Goal: Task Accomplishment & Management: Complete application form

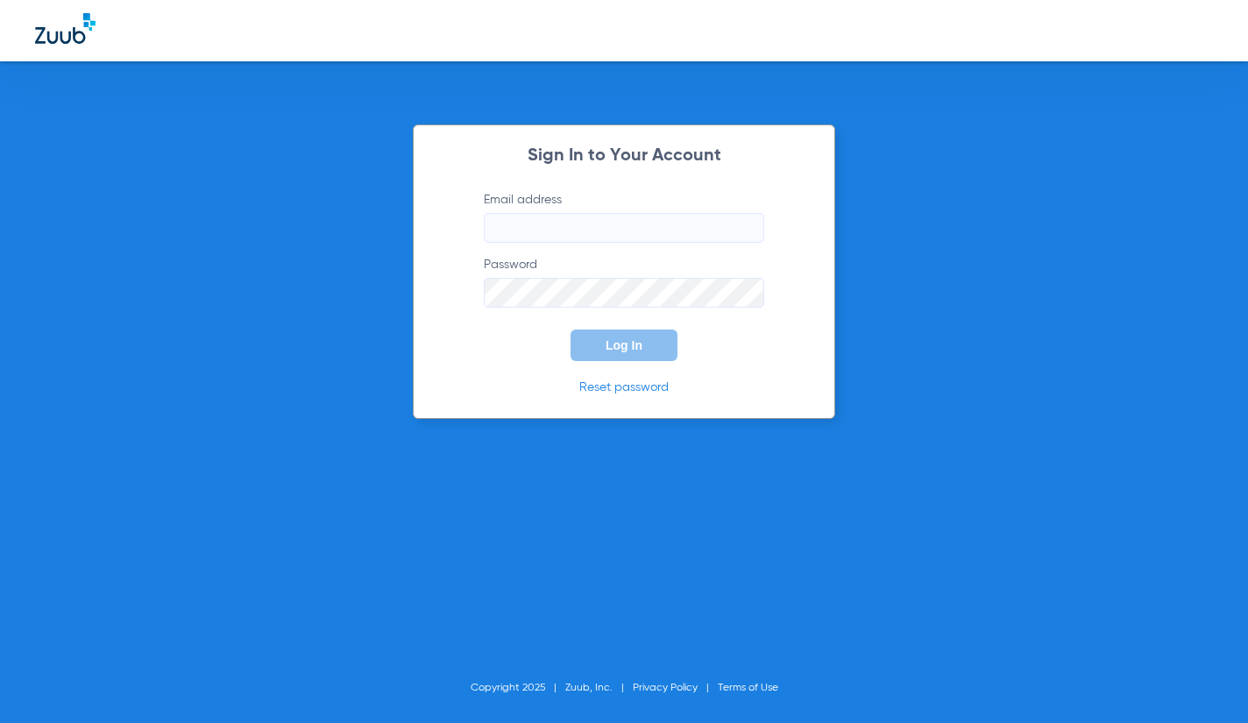
click at [552, 210] on label "Email address" at bounding box center [624, 217] width 281 height 52
click at [552, 213] on input "Email address" at bounding box center [624, 228] width 281 height 30
click at [551, 232] on input "Email address" at bounding box center [624, 228] width 281 height 30
type input "[EMAIL_ADDRESS][DOMAIN_NAME]"
click at [571, 330] on button "Log In" at bounding box center [624, 346] width 107 height 32
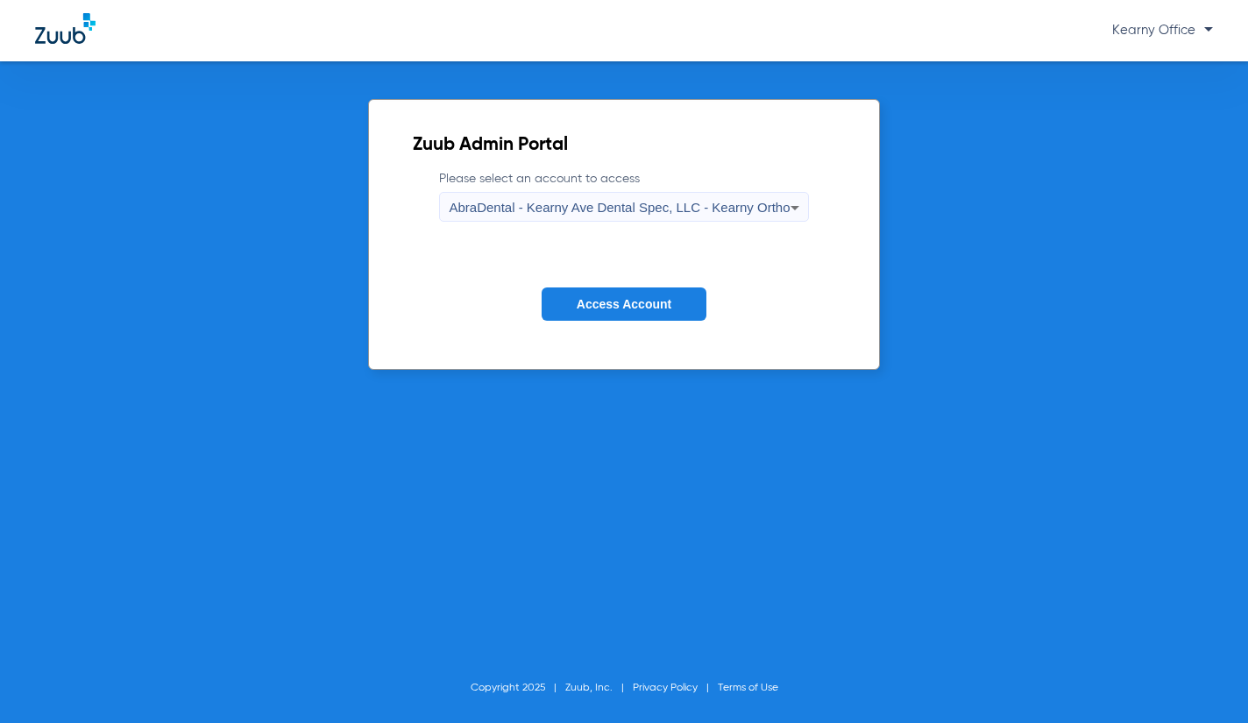
click at [709, 219] on div "AbraDental - Kearny Ave Dental Spec, LLC - Kearny Ortho" at bounding box center [619, 208] width 341 height 30
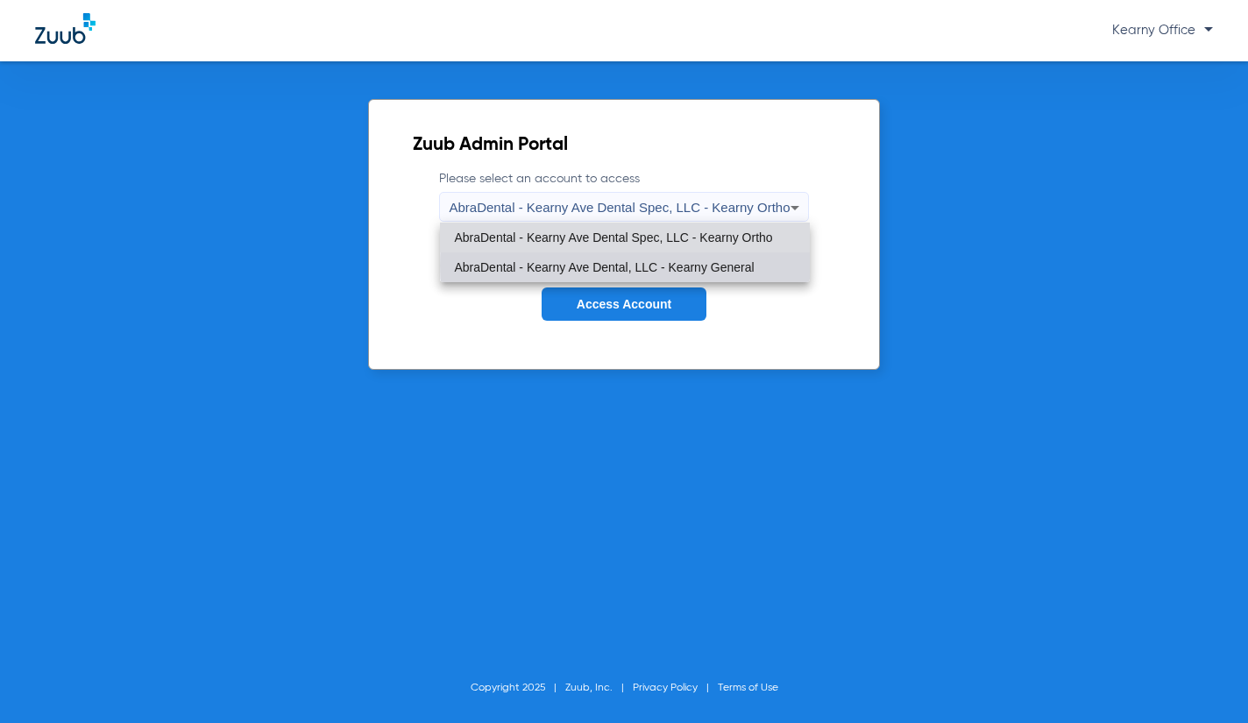
click at [681, 266] on span "AbraDental - Kearny Ave Dental, LLC - Kearny General" at bounding box center [604, 267] width 300 height 12
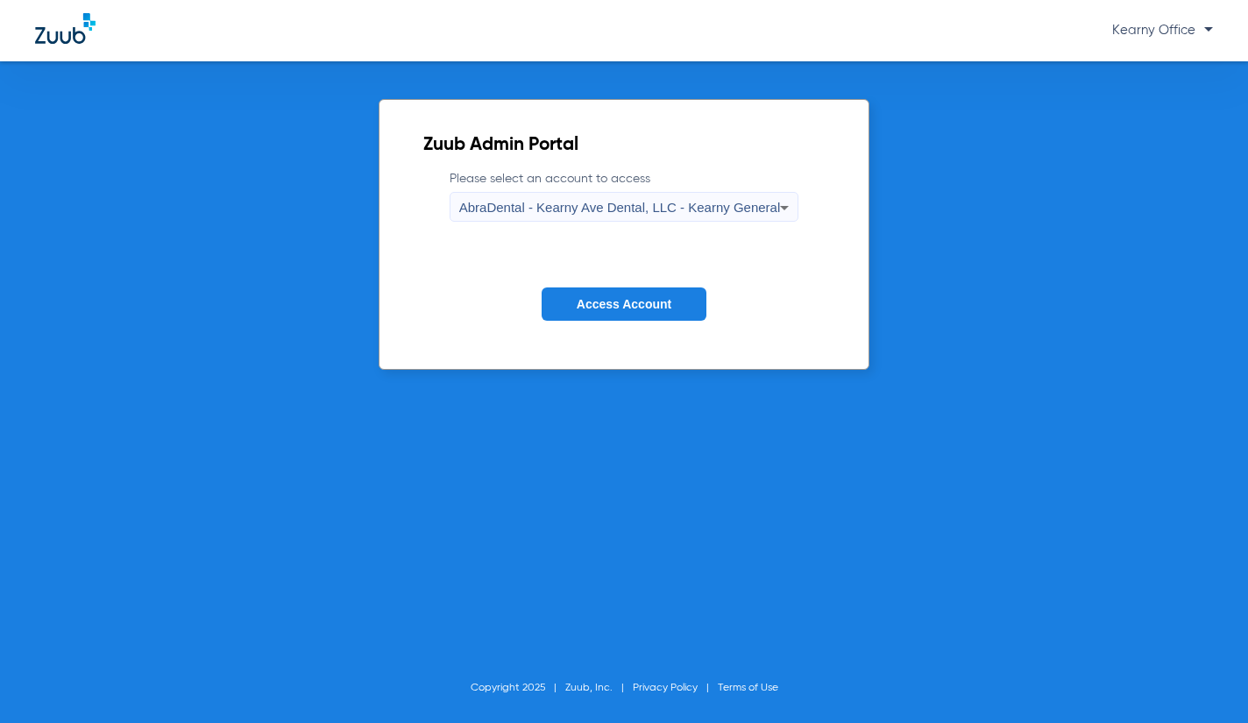
click at [675, 288] on button "Access Account" at bounding box center [624, 305] width 165 height 34
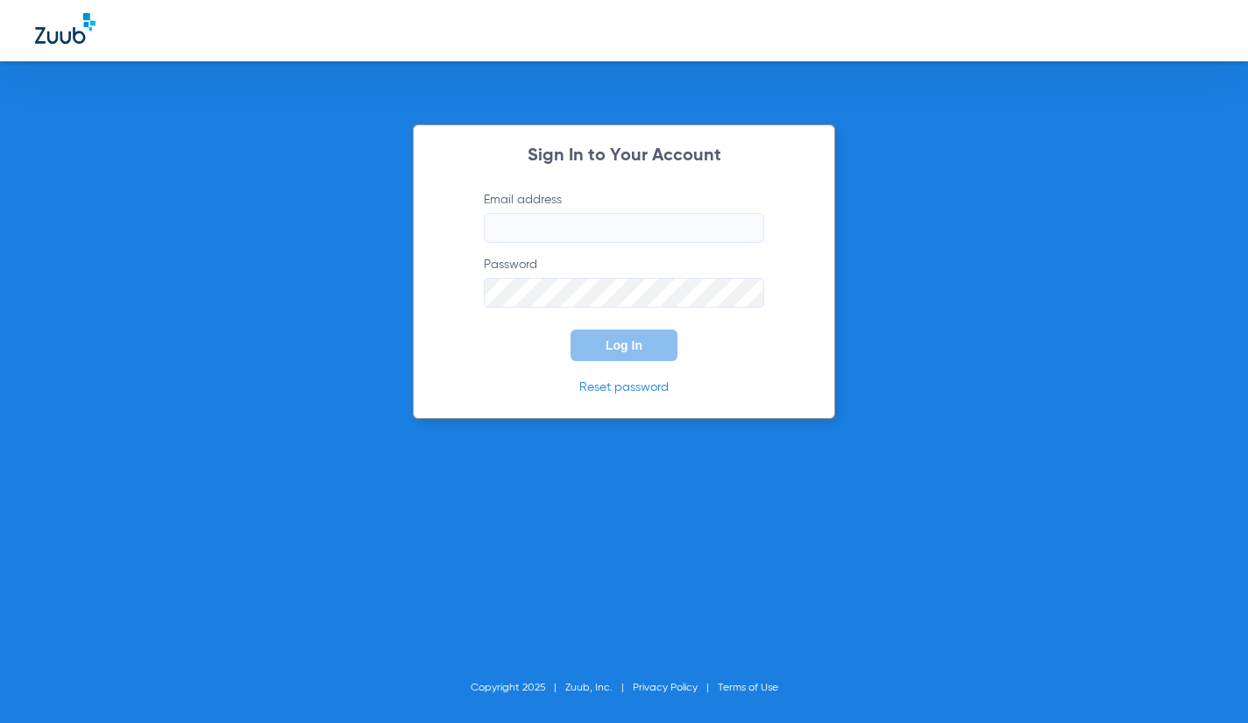
click at [645, 244] on form "Email address Password Log In" at bounding box center [624, 276] width 333 height 170
click at [664, 224] on input "Email address" at bounding box center [624, 228] width 281 height 30
type input "K"
type input "[EMAIL_ADDRESS][DOMAIN_NAME]"
click at [571, 330] on button "Log In" at bounding box center [624, 346] width 107 height 32
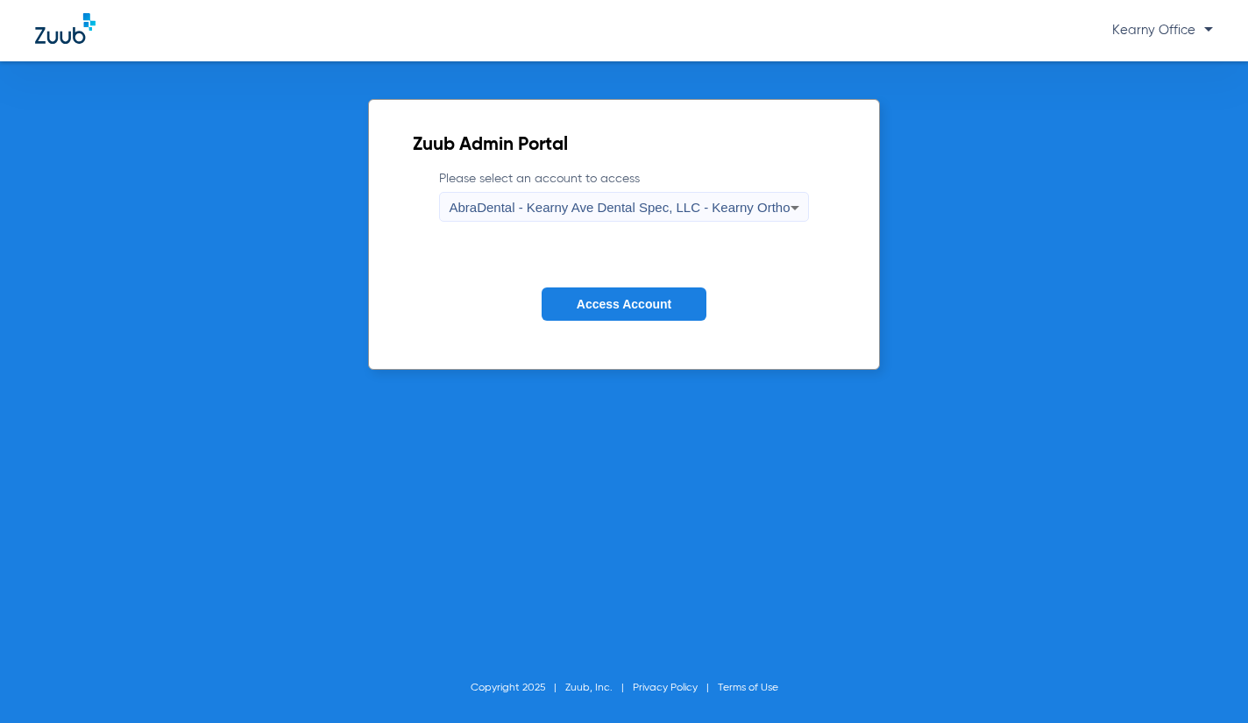
click at [662, 210] on span "AbraDental - Kearny Ave Dental Spec, LLC - Kearny Ortho" at bounding box center [619, 207] width 341 height 15
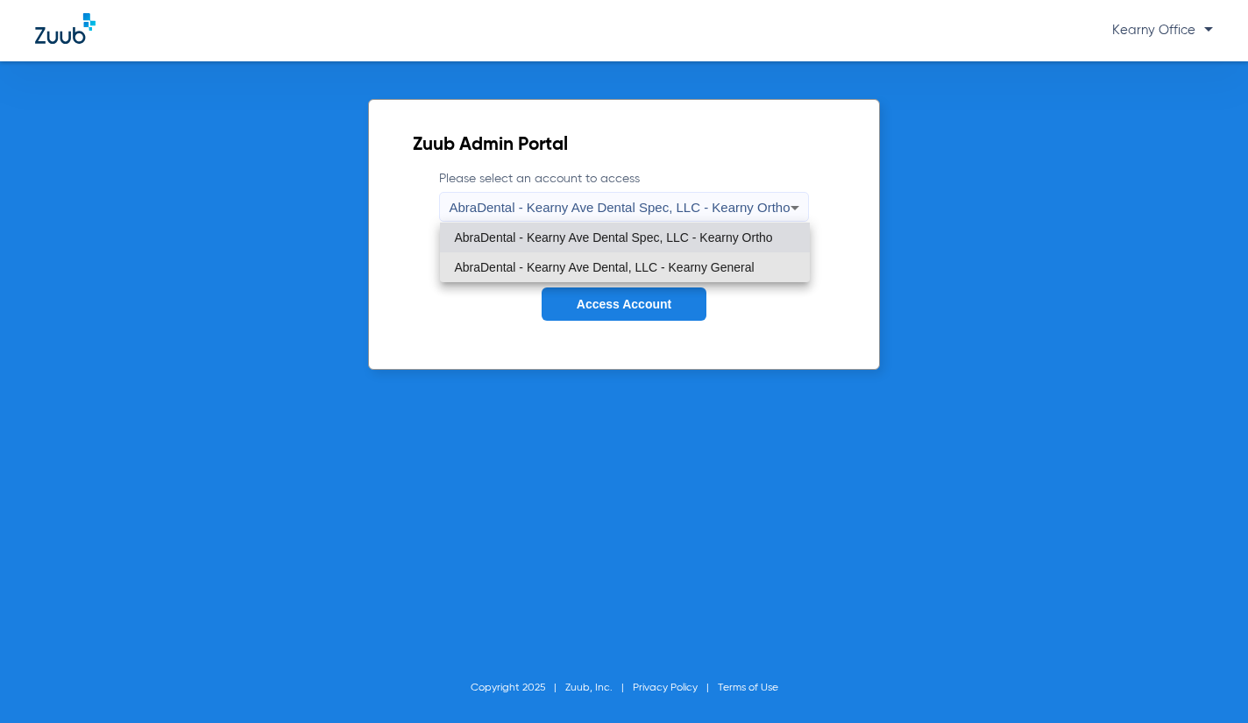
click at [649, 261] on span "AbraDental - Kearny Ave Dental, LLC - Kearny General" at bounding box center [604, 267] width 300 height 12
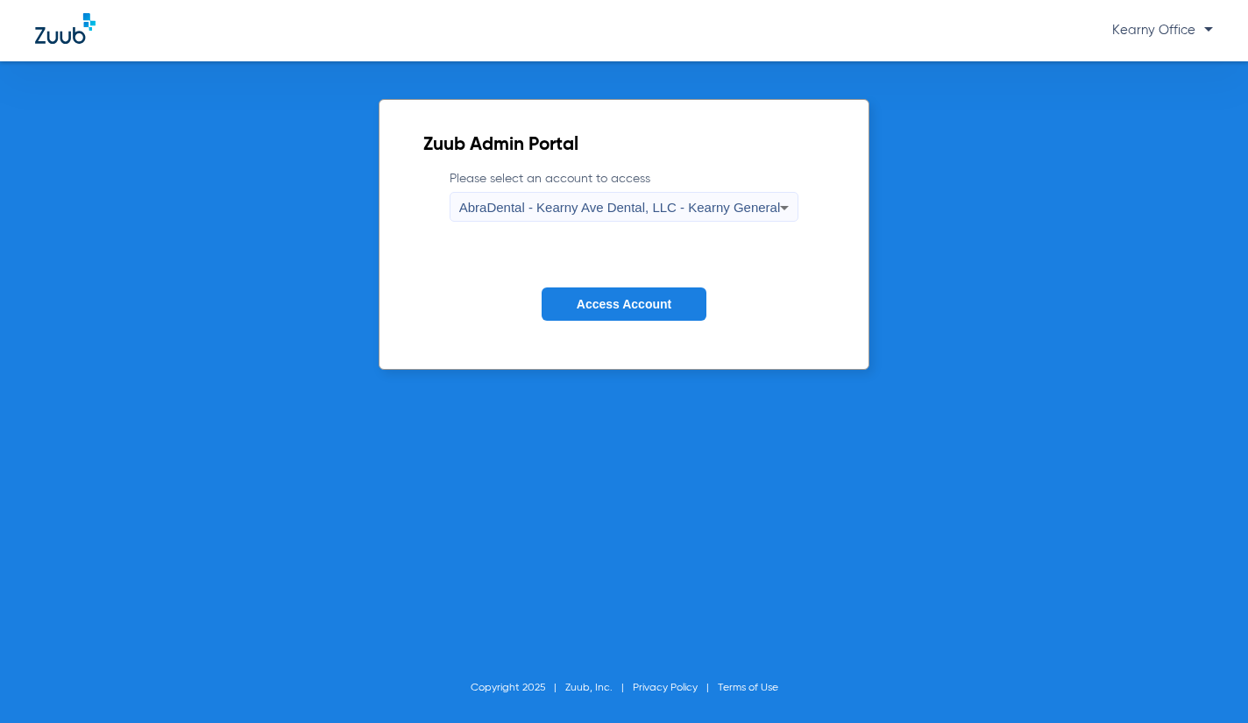
click at [639, 305] on span "Access Account" at bounding box center [624, 304] width 95 height 14
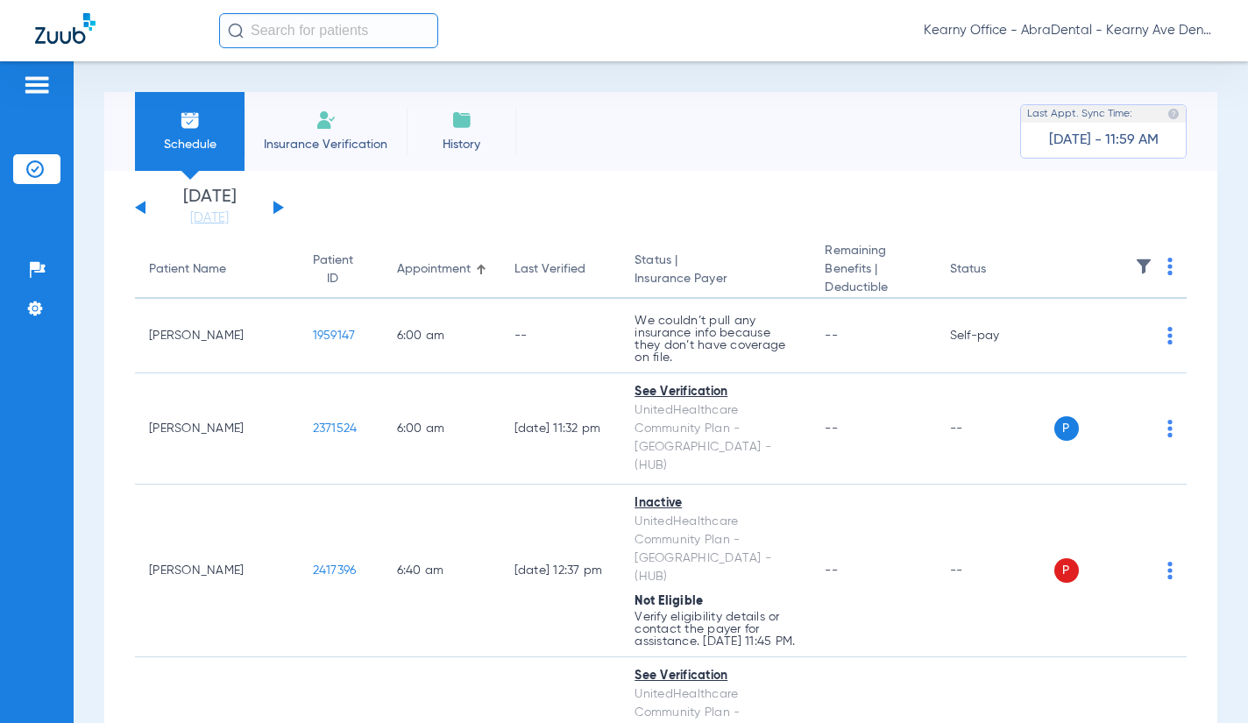
click at [322, 39] on input "text" at bounding box center [328, 30] width 219 height 35
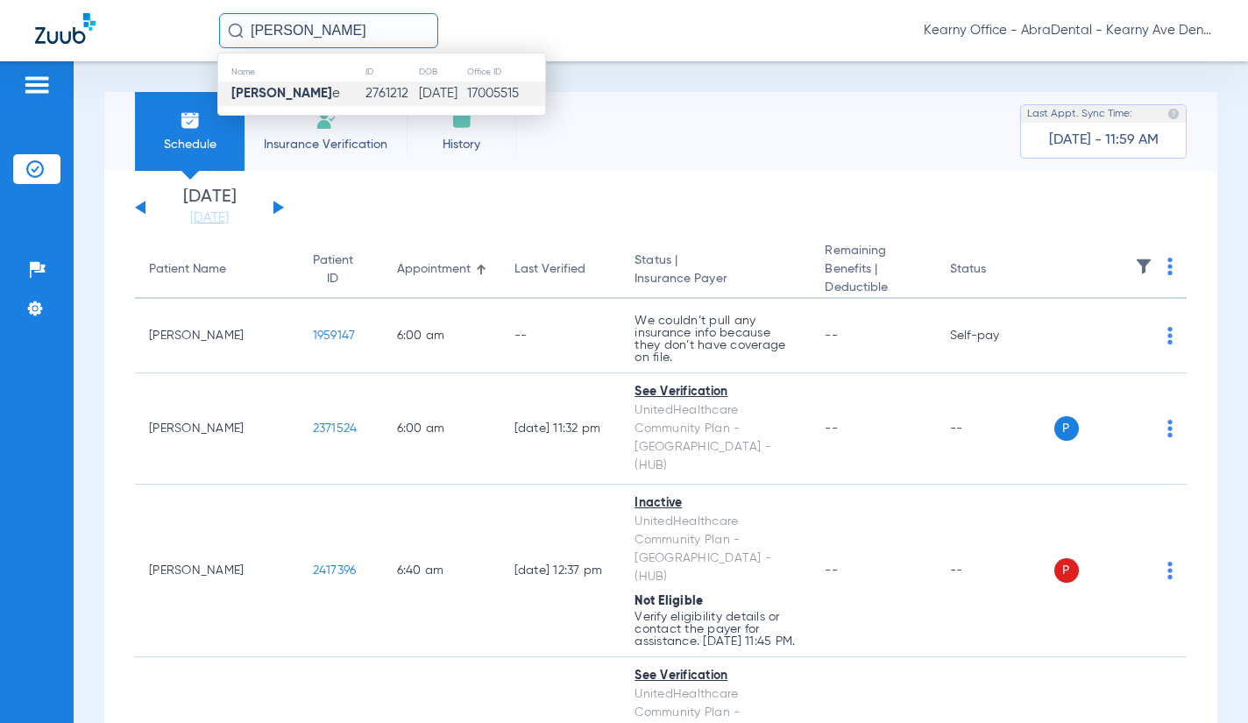
type input "[PERSON_NAME]"
click at [365, 88] on td "2761212" at bounding box center [391, 94] width 53 height 25
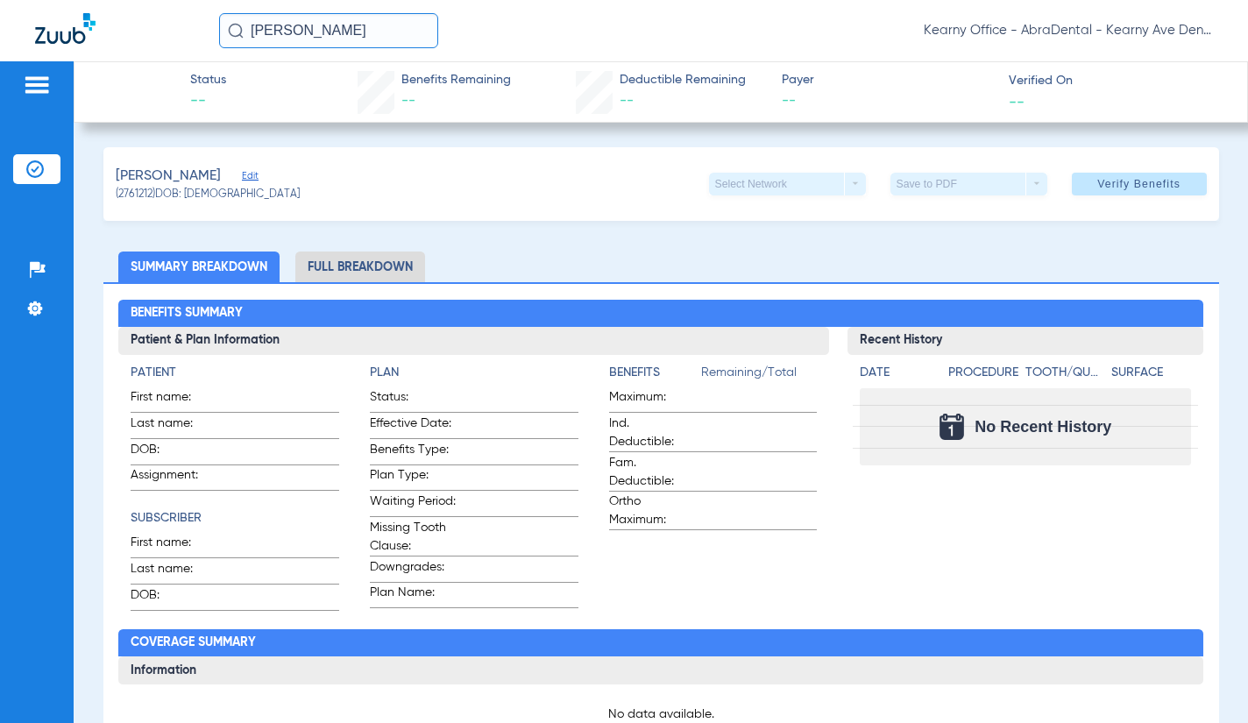
click at [258, 175] on span "Edit" at bounding box center [250, 178] width 16 height 17
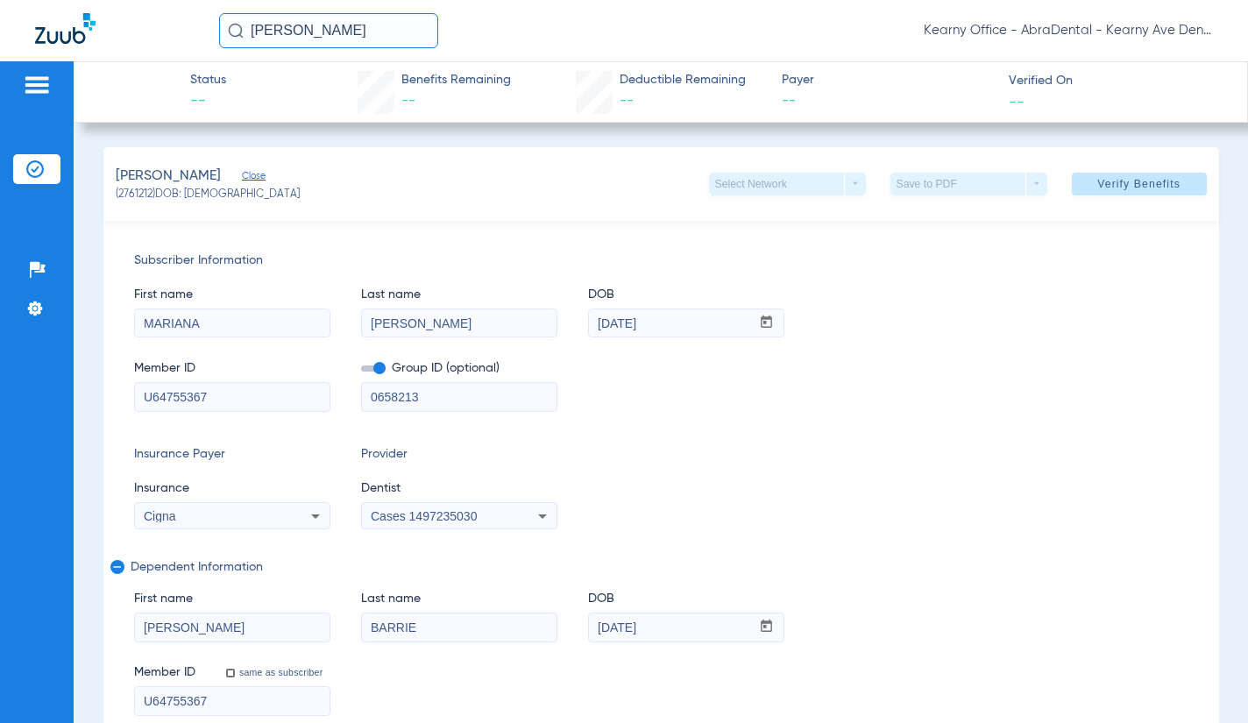
scroll to position [263, 0]
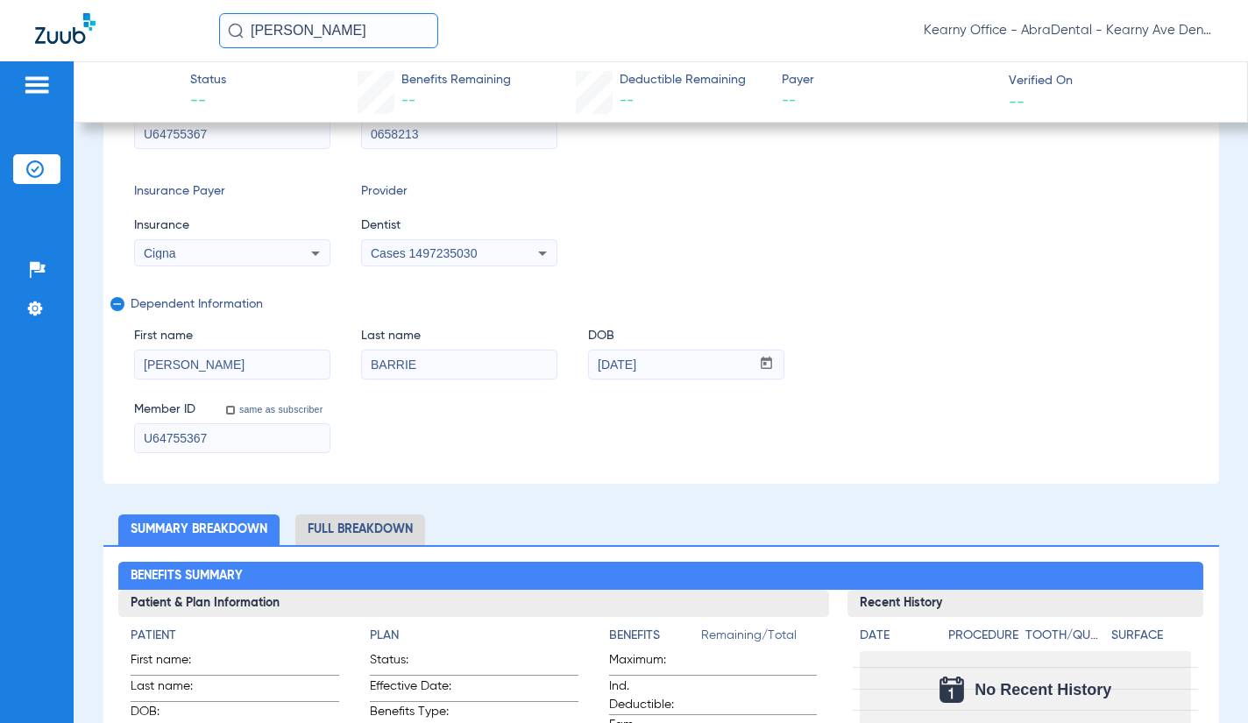
click at [451, 245] on div "Cases 1497235030" at bounding box center [459, 253] width 195 height 21
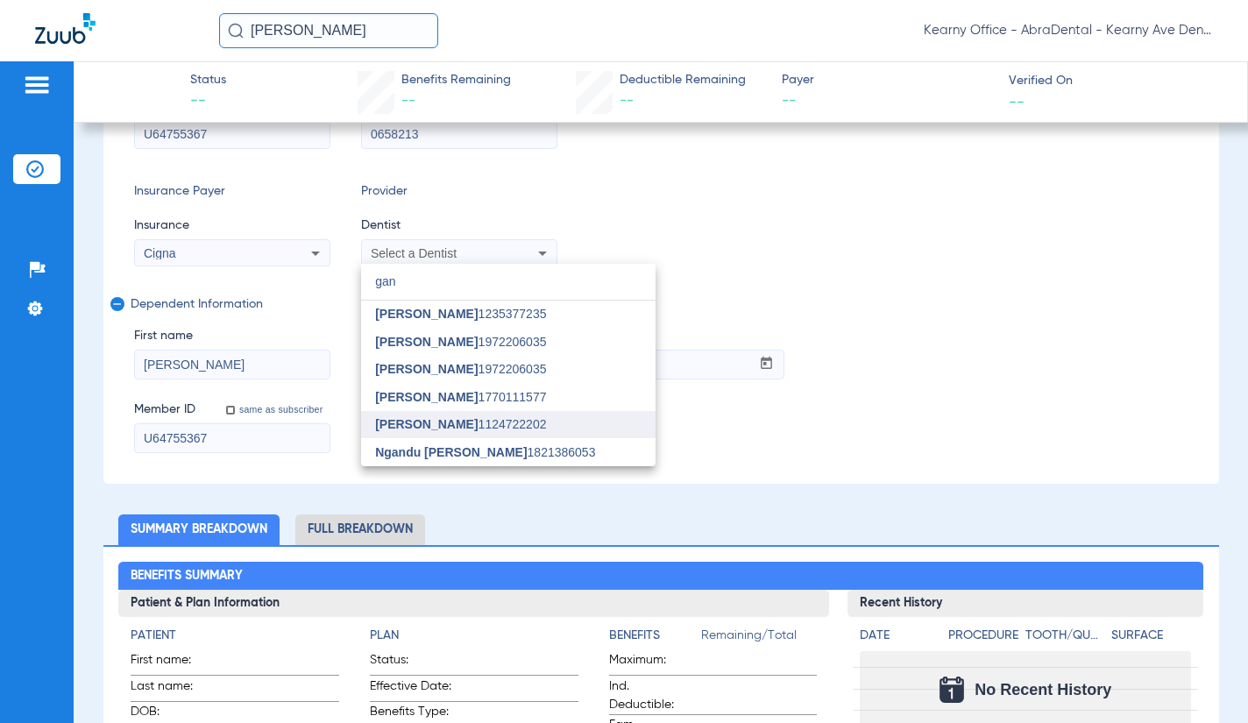
type input "gan"
click at [446, 416] on mat-option "[PERSON_NAME] 1124722202" at bounding box center [508, 425] width 295 height 28
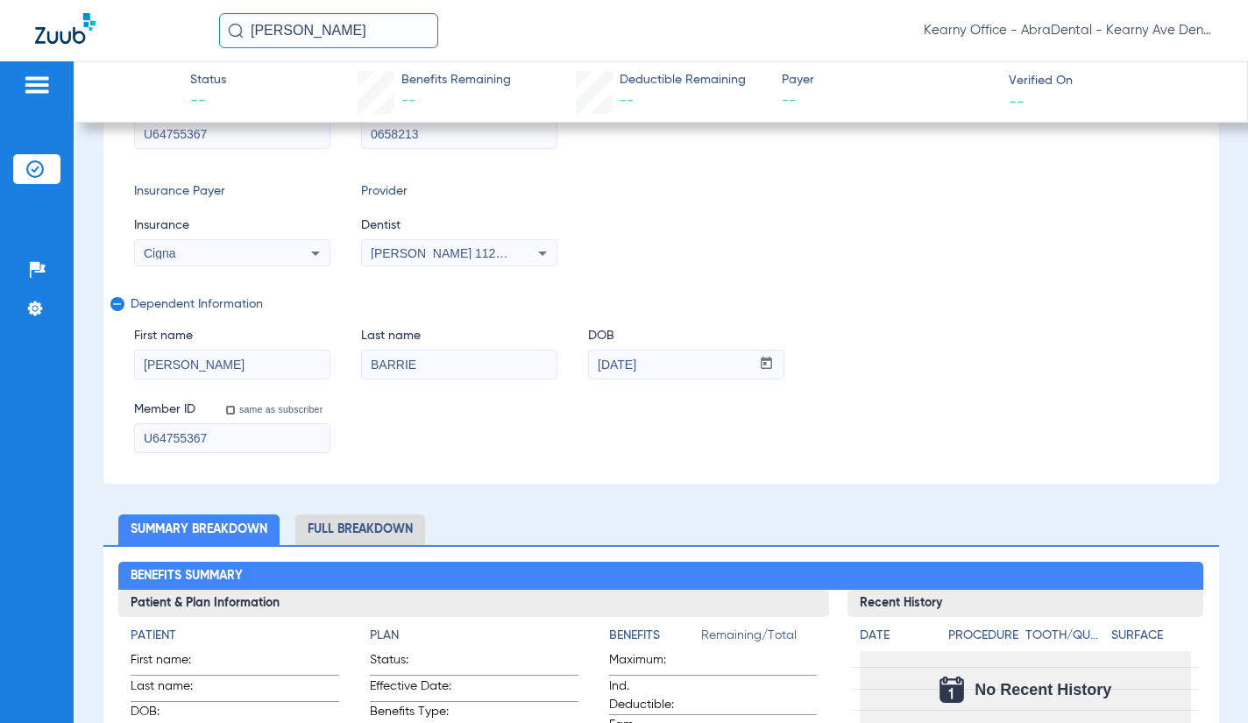
scroll to position [0, 0]
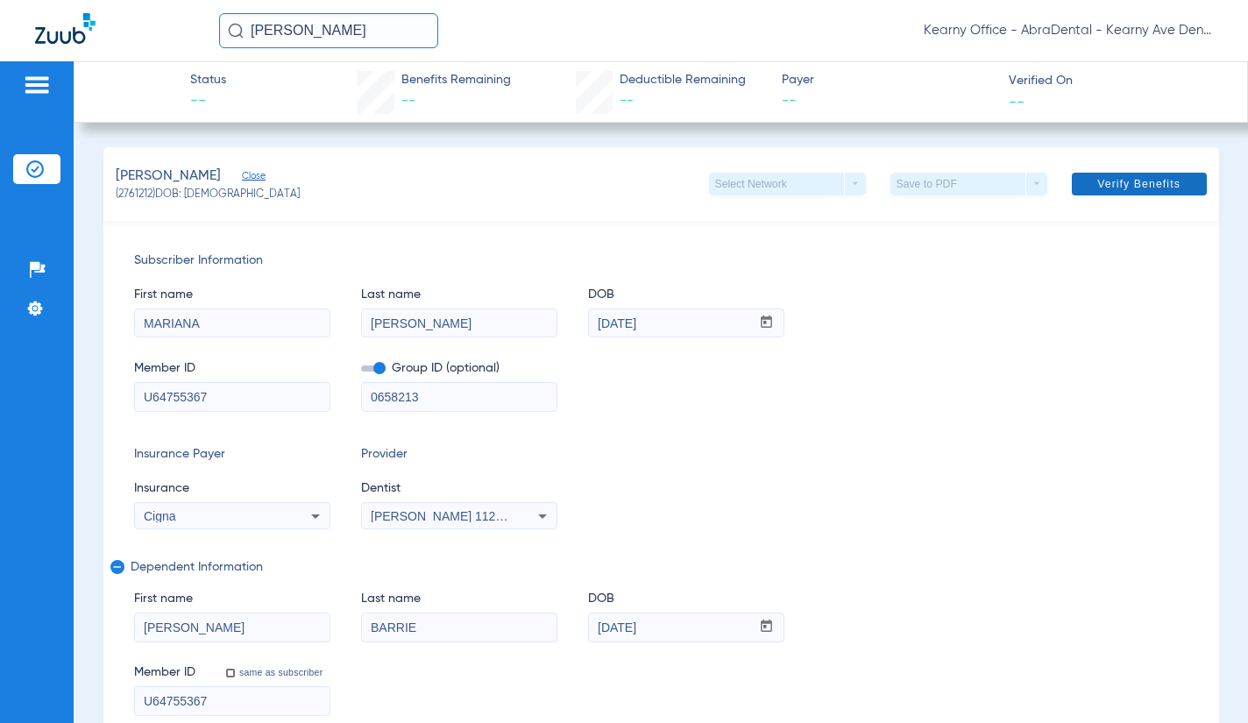
click at [1112, 184] on span "Verify Benefits" at bounding box center [1139, 184] width 83 height 14
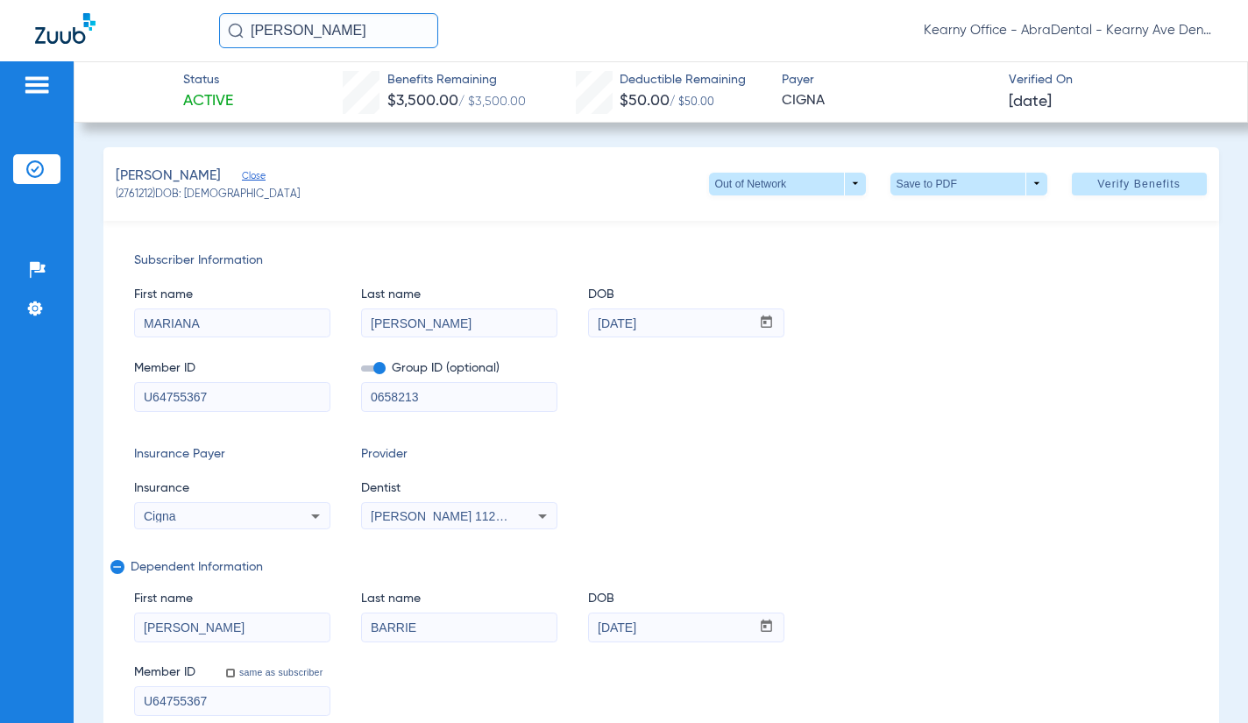
drag, startPoint x: 364, startPoint y: 36, endPoint x: 342, endPoint y: 36, distance: 21.9
click at [342, 36] on input "[PERSON_NAME]" at bounding box center [328, 30] width 219 height 35
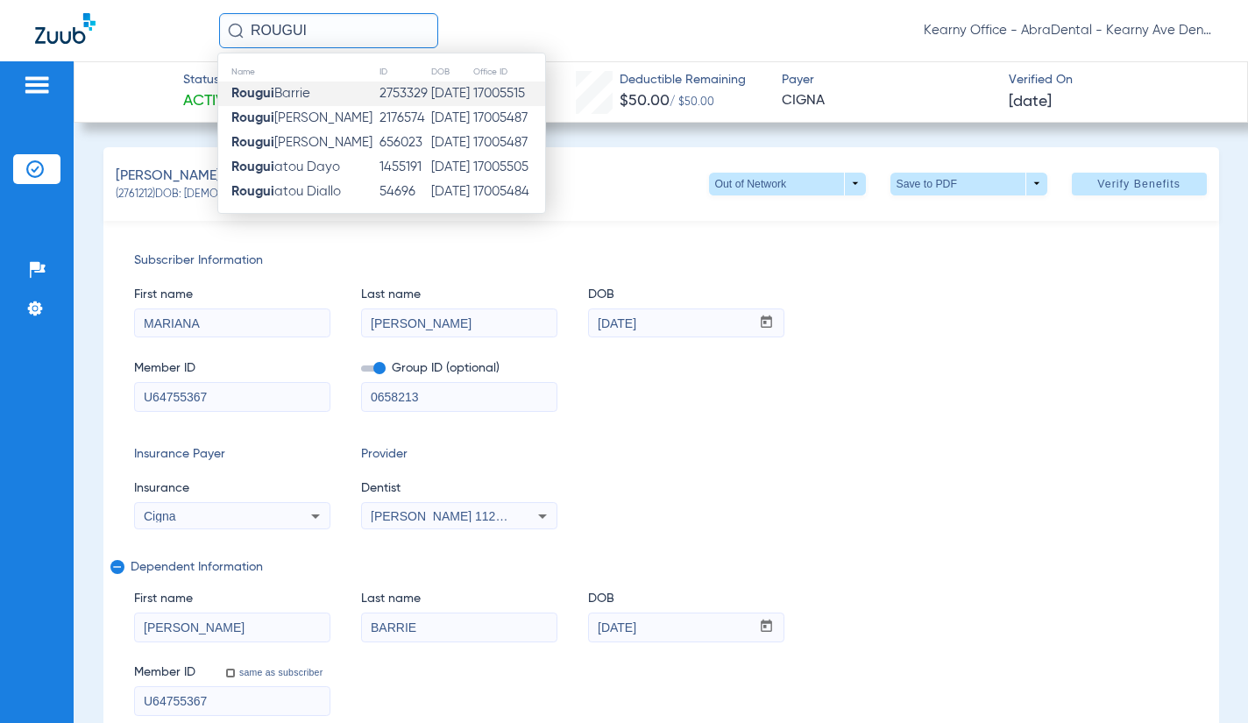
type input "ROUGUI"
click at [327, 90] on td "[PERSON_NAME]" at bounding box center [298, 94] width 160 height 25
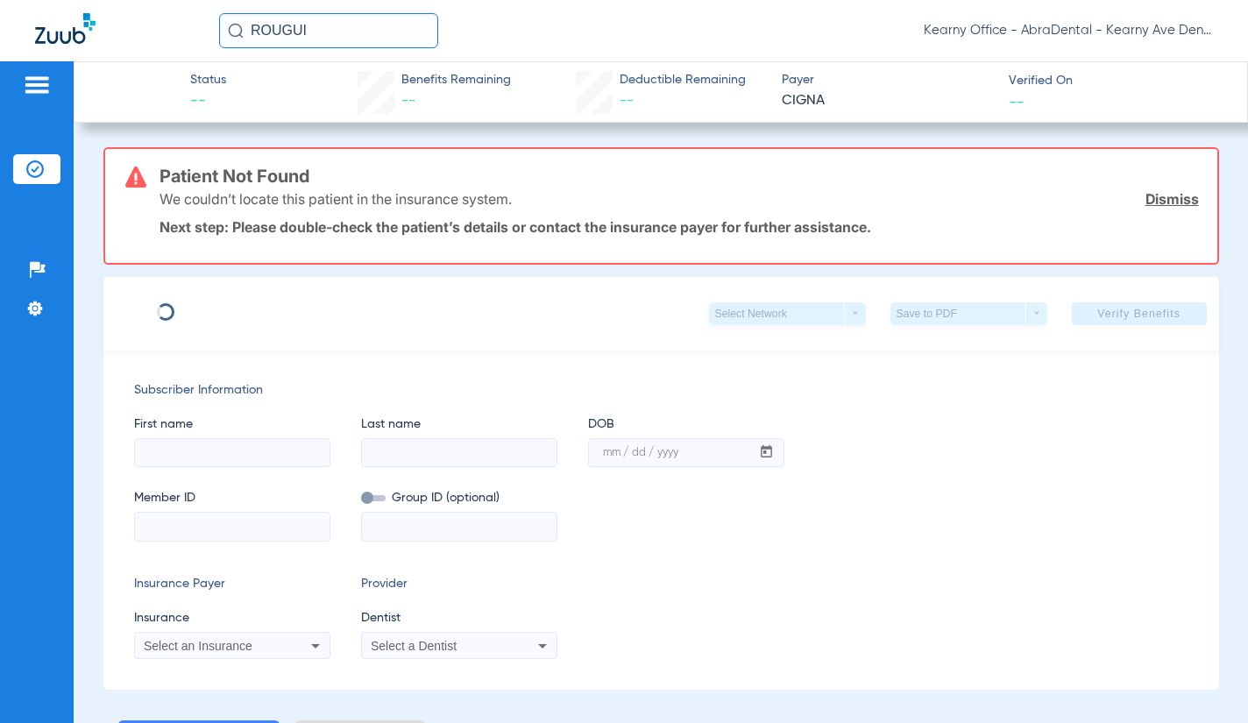
click at [1166, 201] on link "Dismiss" at bounding box center [1172, 199] width 53 height 18
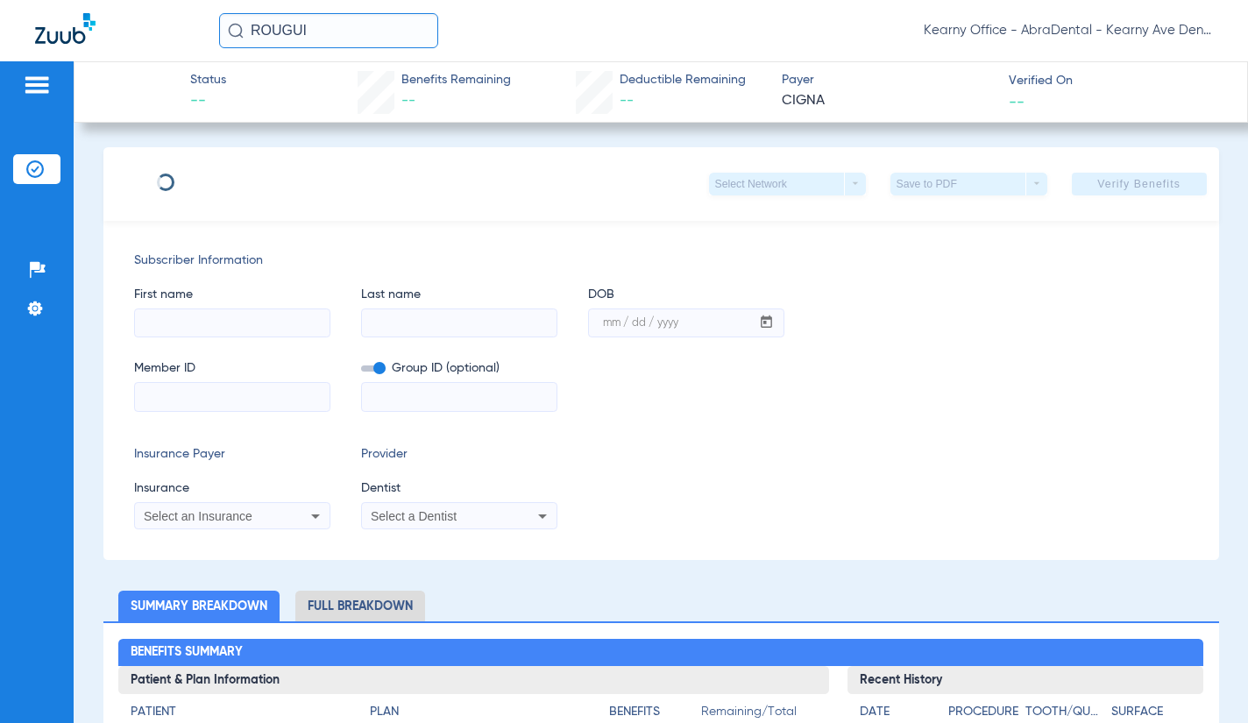
type input "MARIANA"
type input "[PERSON_NAME]"
type input "[DATE]"
type input "U64755367"
type input "0658213"
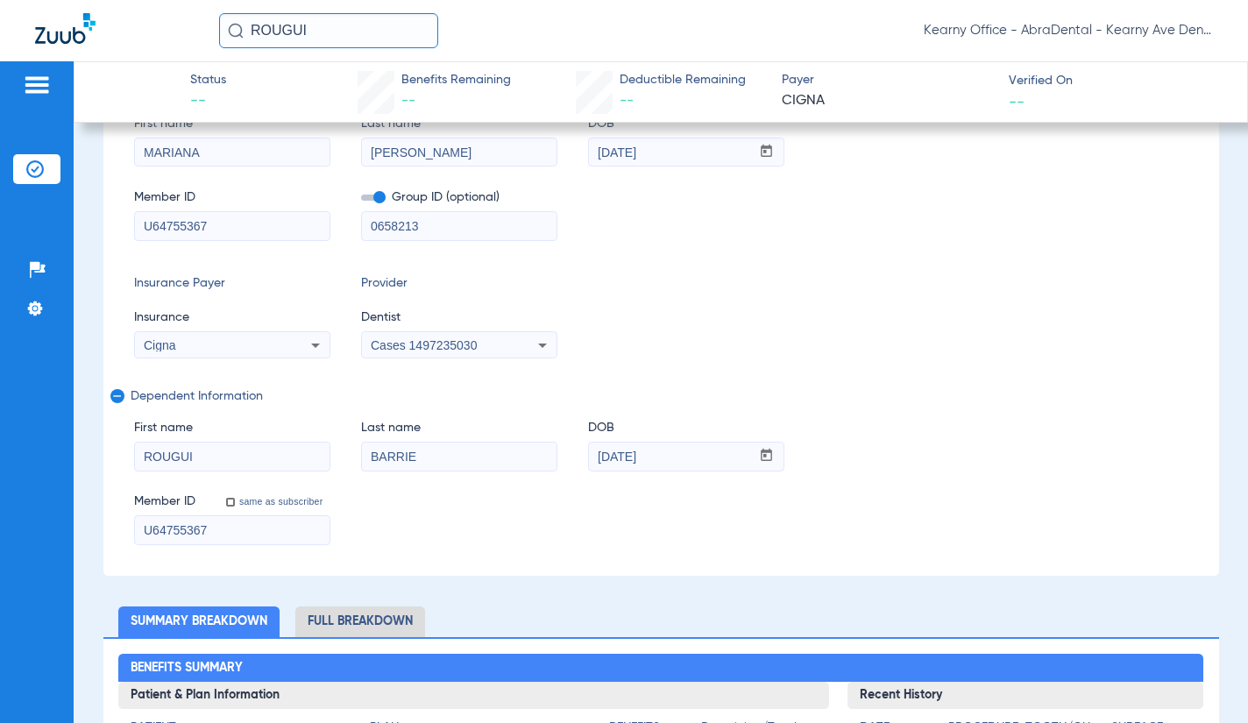
scroll to position [175, 0]
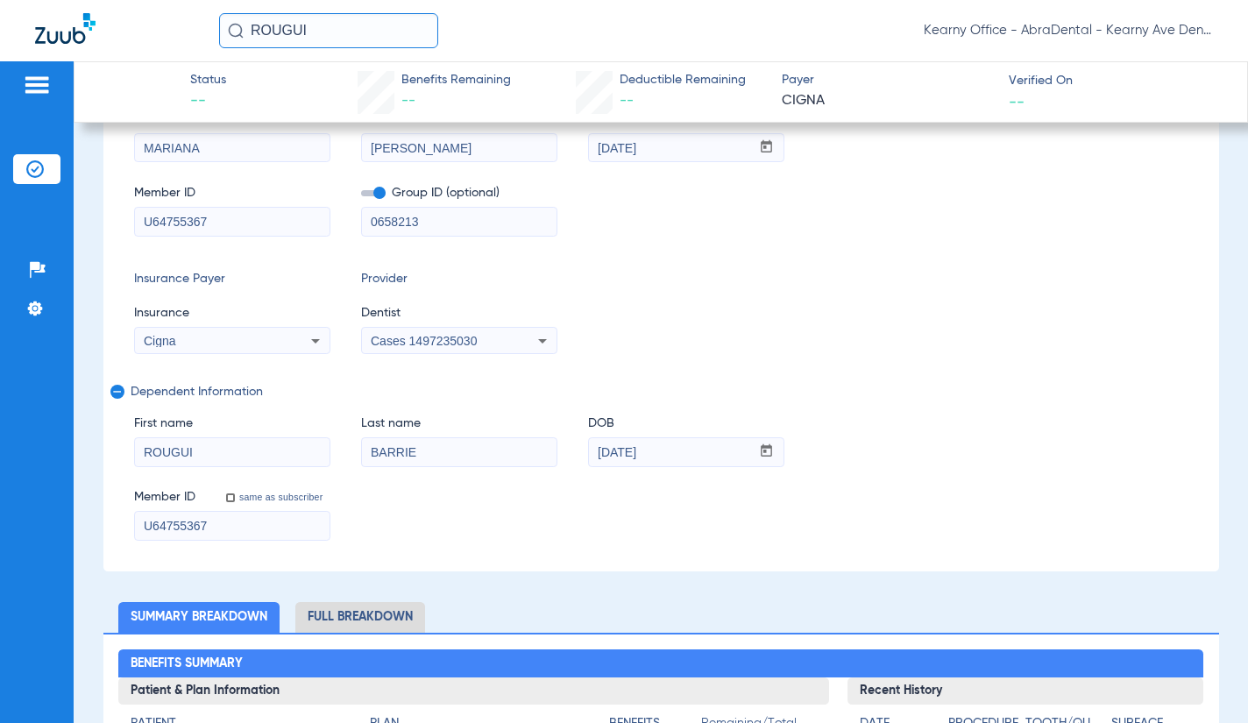
click at [482, 341] on div "Cases 1497235030" at bounding box center [441, 341] width 141 height 12
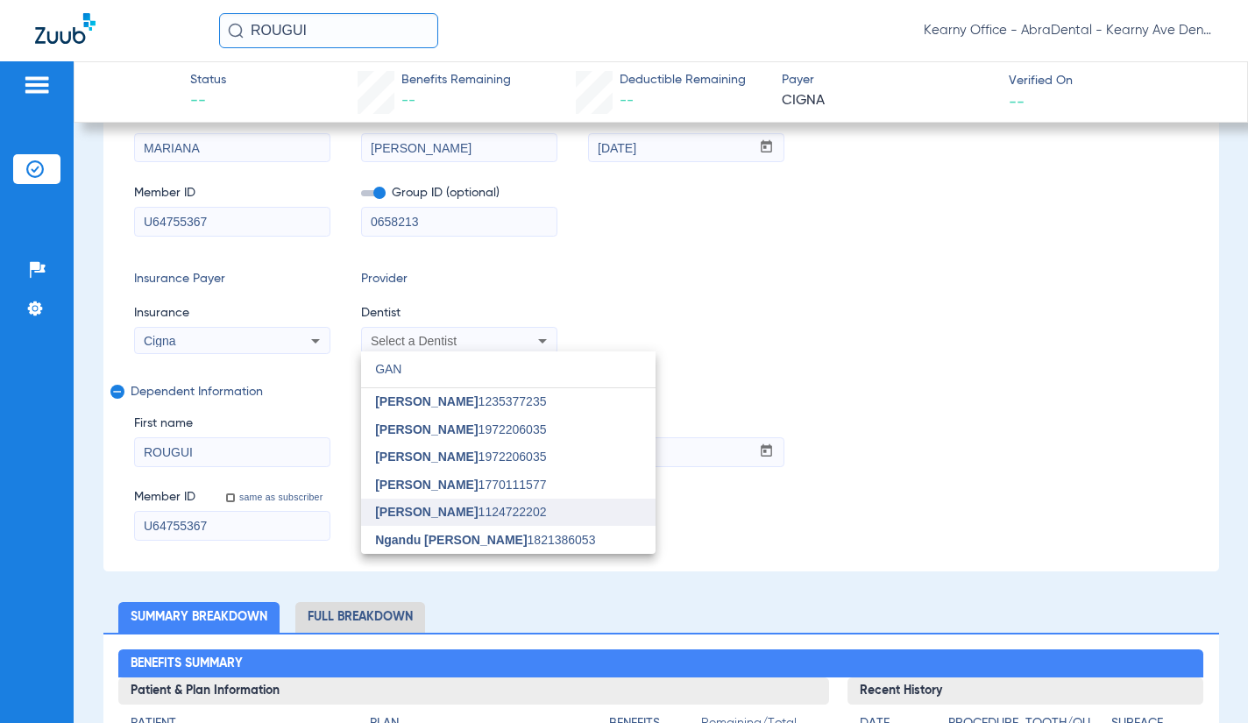
type input "GAN"
click at [474, 519] on mat-option "[PERSON_NAME] 1124722202" at bounding box center [508, 513] width 295 height 28
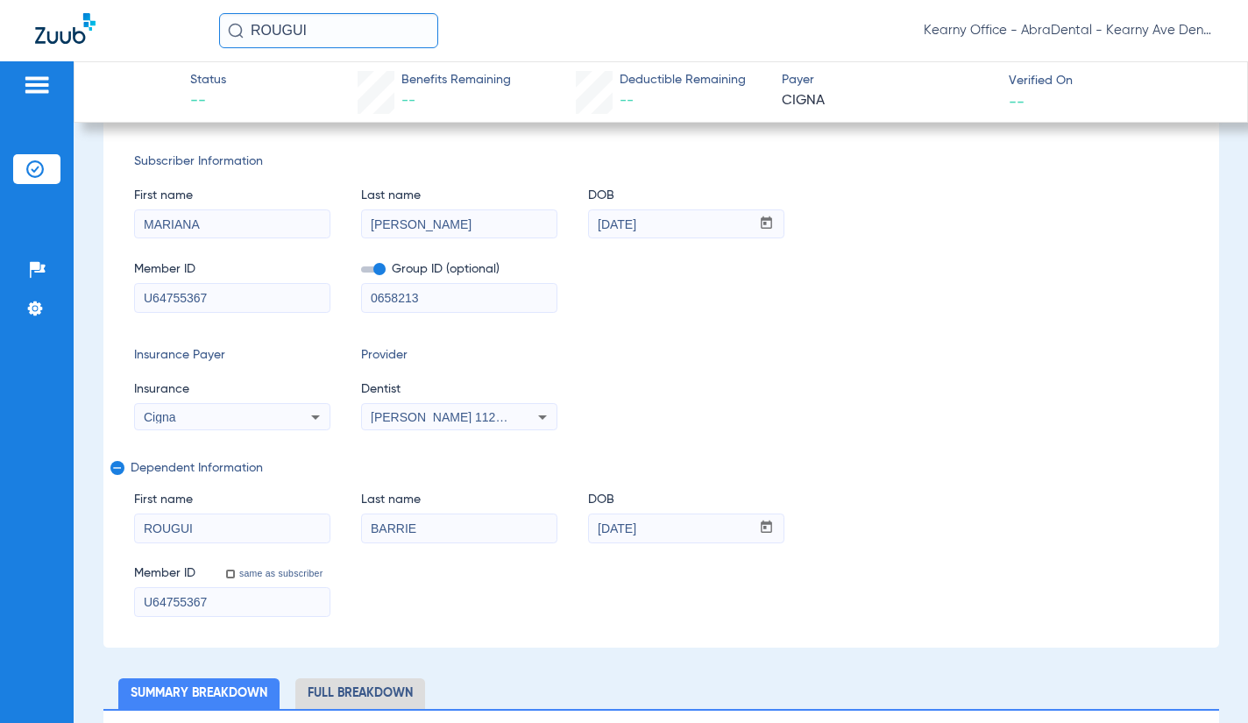
scroll to position [0, 0]
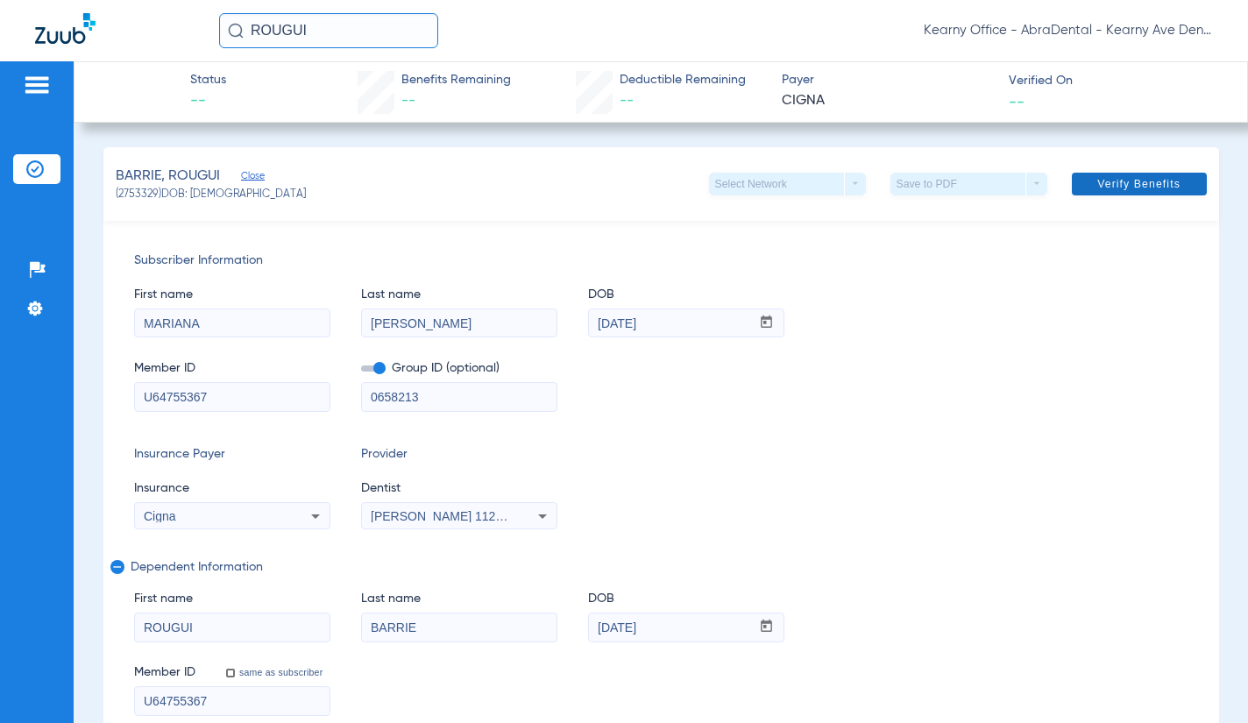
click at [1119, 190] on span "Verify Benefits" at bounding box center [1139, 184] width 83 height 14
click at [980, 390] on div "Member ID U64755367 Group ID (optional) 0658213" at bounding box center [661, 377] width 1055 height 67
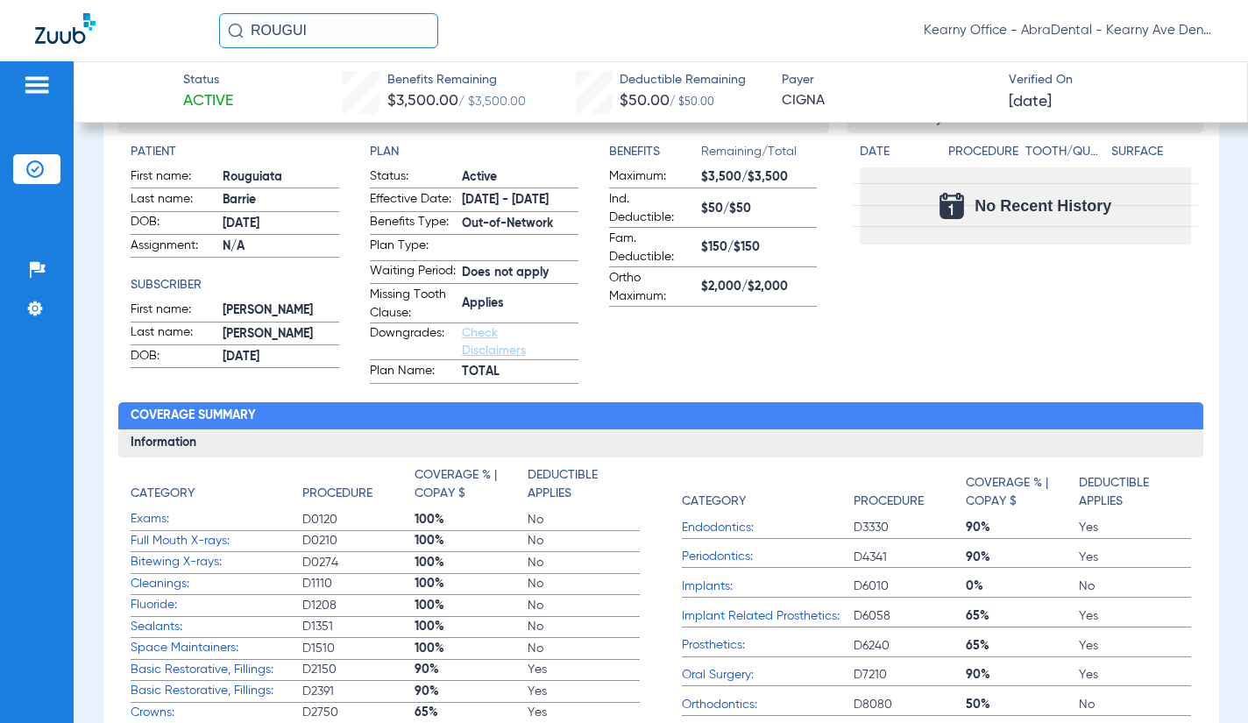
scroll to position [614, 0]
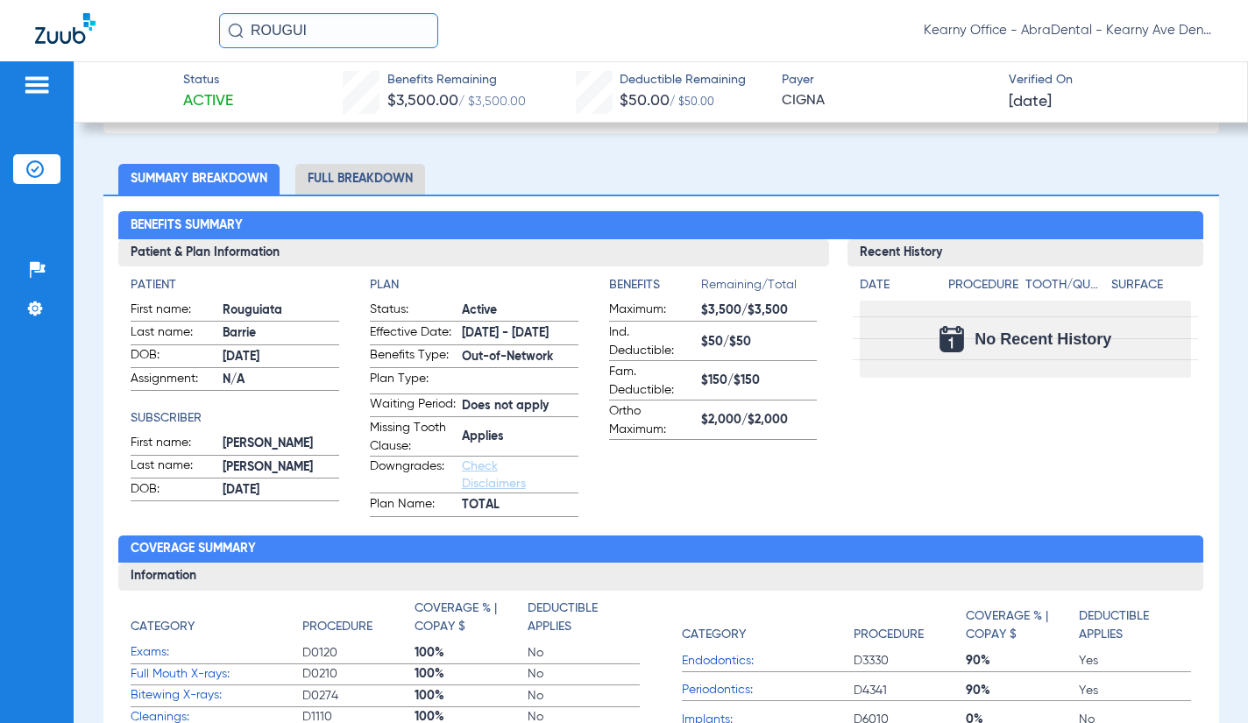
click at [345, 176] on li "Full Breakdown" at bounding box center [360, 179] width 130 height 31
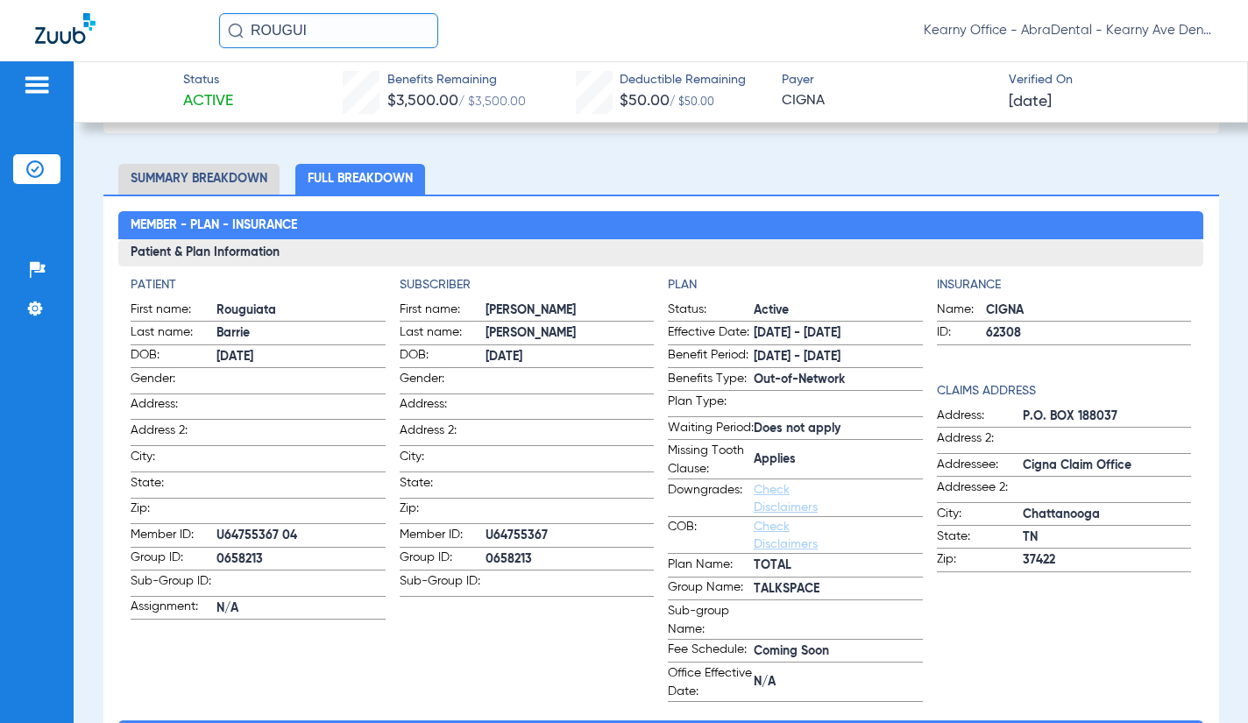
drag, startPoint x: 222, startPoint y: 23, endPoint x: 212, endPoint y: 22, distance: 9.7
click at [212, 22] on div "ROUGUI Kearny Office - [GEOGRAPHIC_DATA] - [GEOGRAPHIC_DATA] Dental, LLC - Kear…" at bounding box center [624, 30] width 1248 height 61
type input "A"
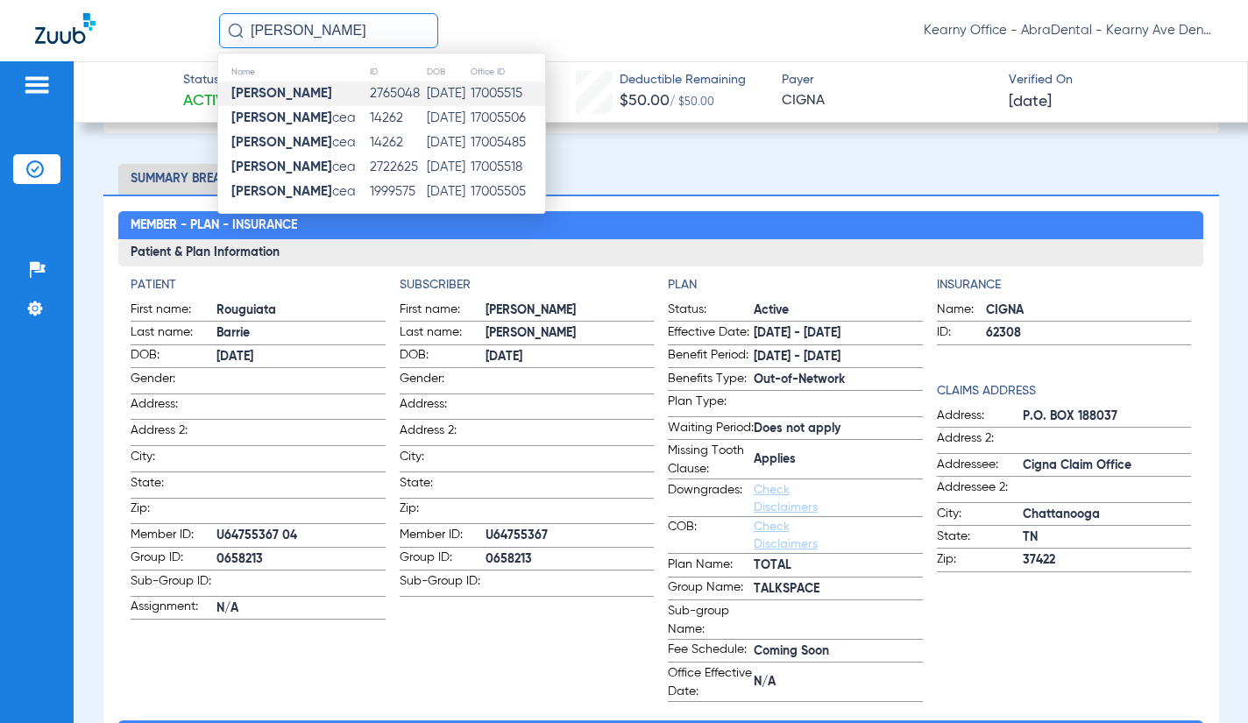
type input "[PERSON_NAME]"
click at [369, 97] on td "2765048" at bounding box center [397, 94] width 56 height 25
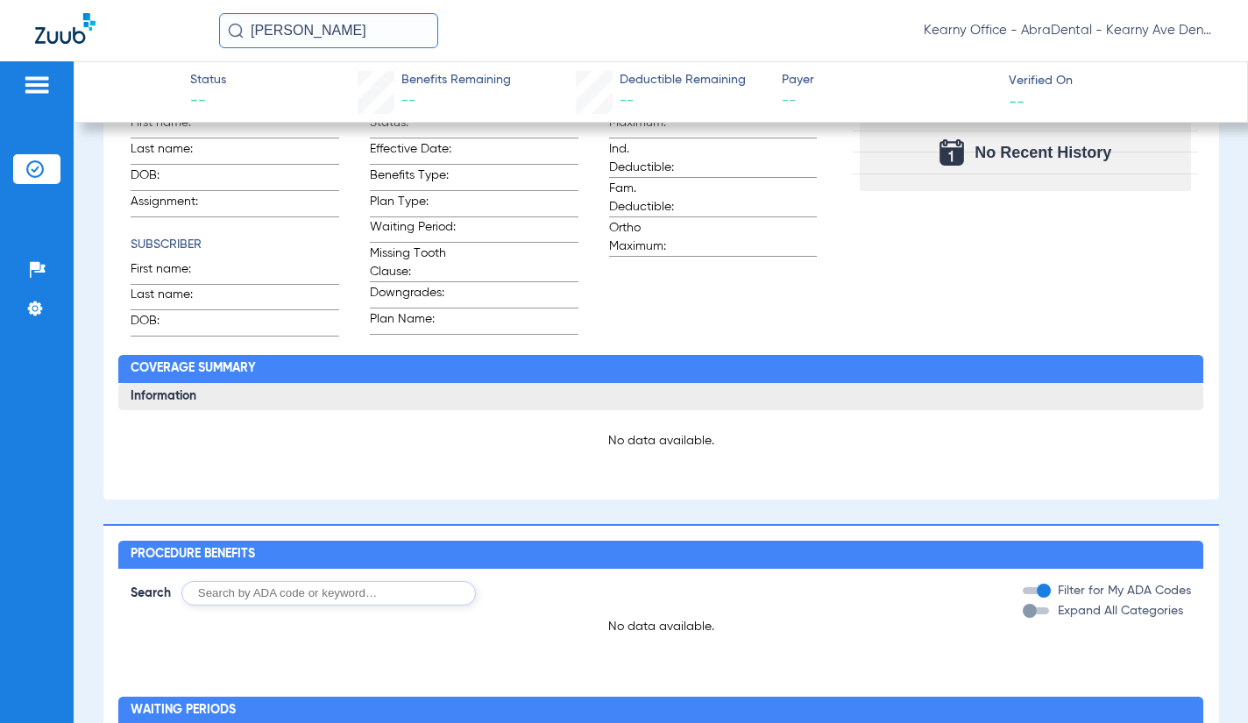
type input "[PERSON_NAME]"
type input "ALI"
type input "[DATE]"
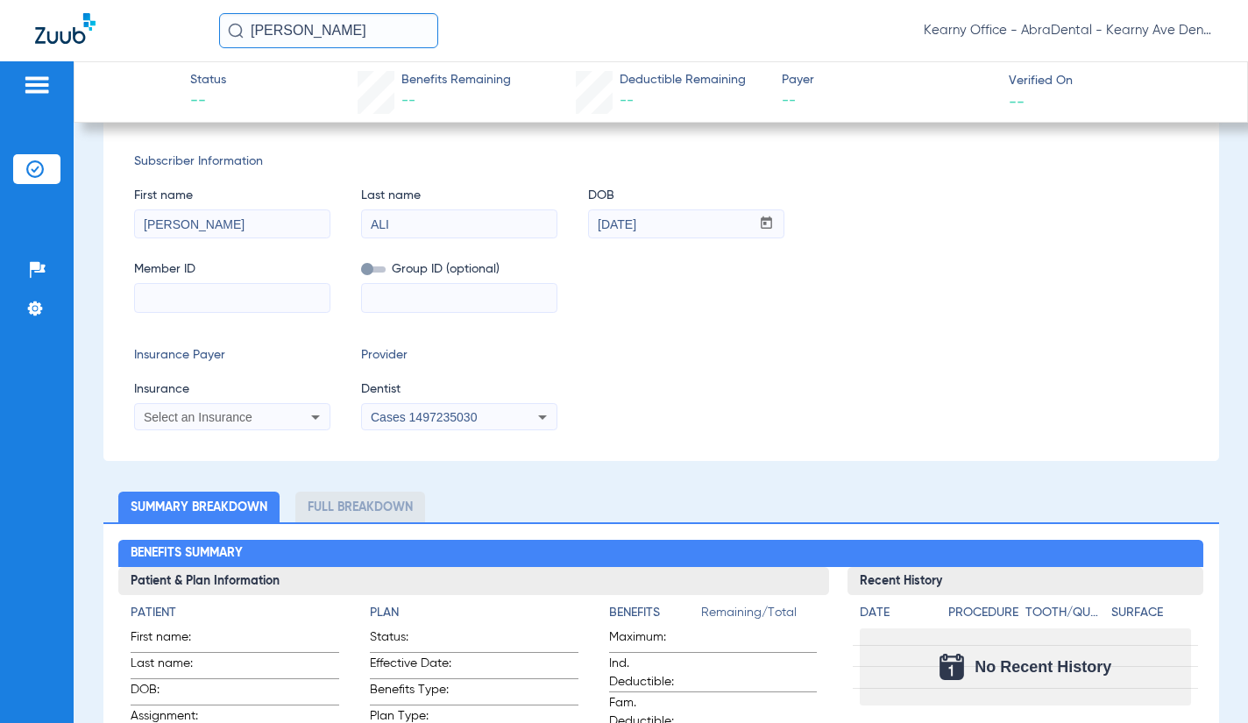
scroll to position [186, 0]
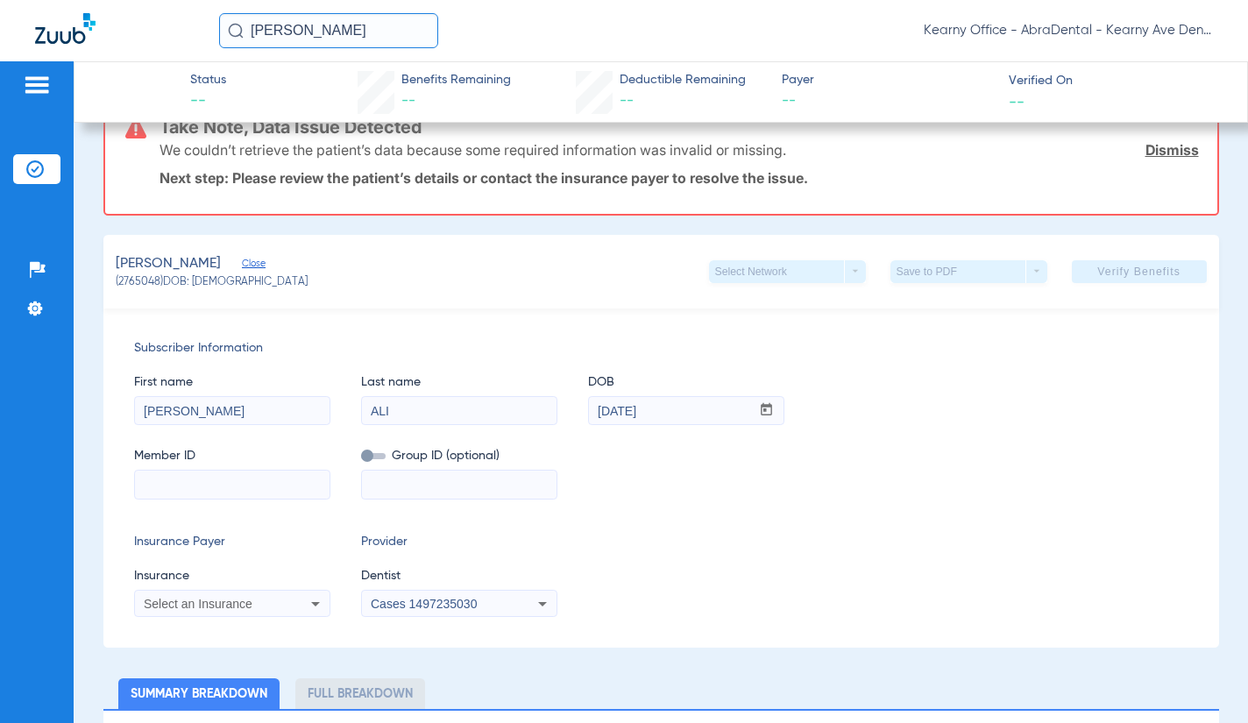
click at [216, 482] on input at bounding box center [232, 485] width 195 height 28
paste input "991844225"
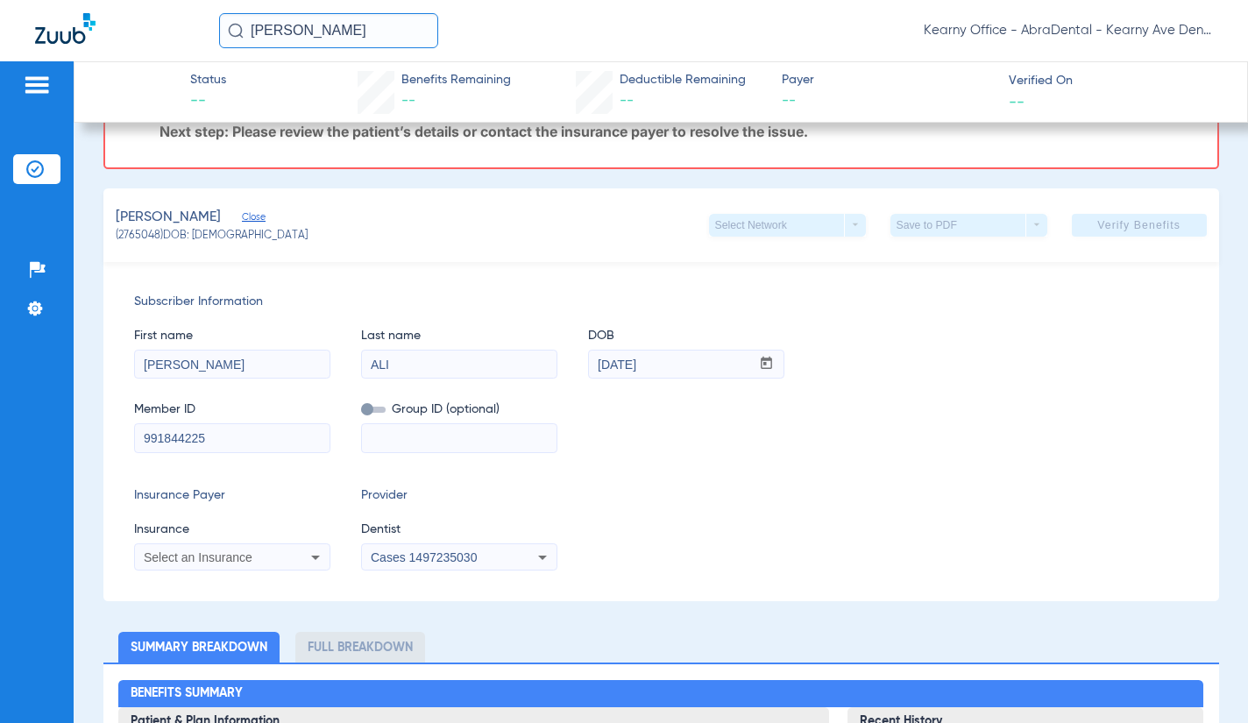
scroll to position [274, 0]
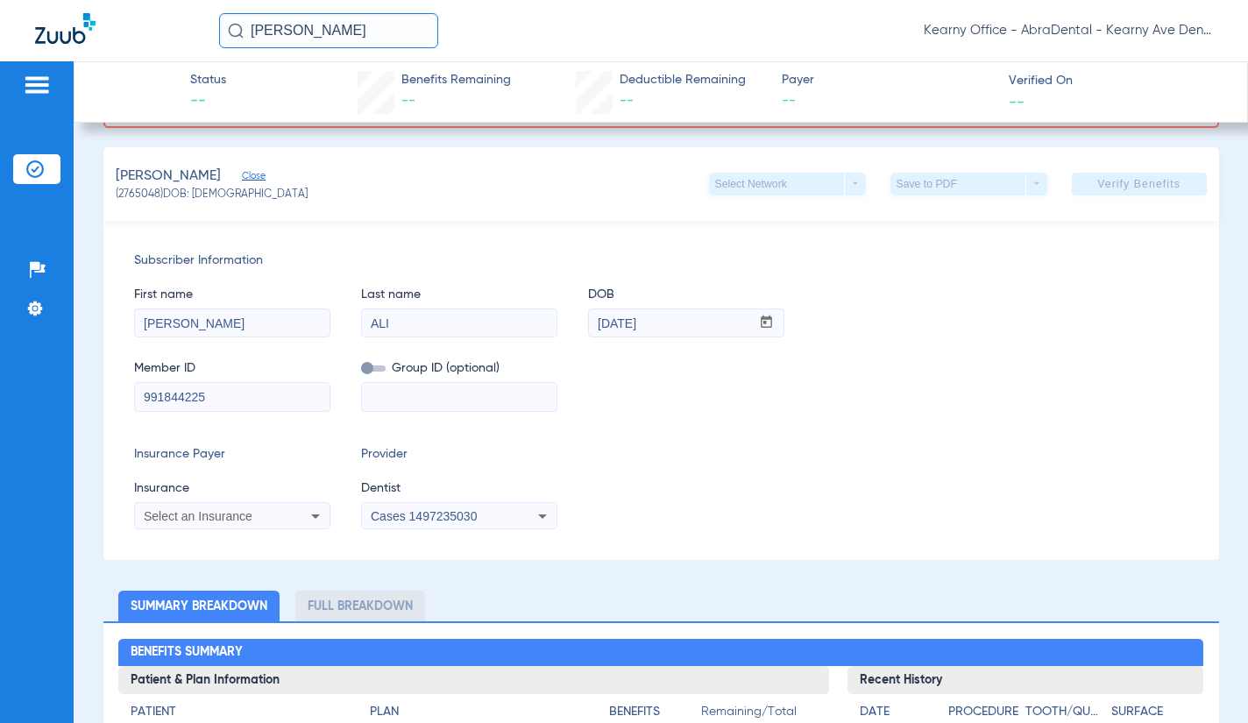
type input "991844225"
click at [263, 508] on div "Select an Insurance" at bounding box center [232, 516] width 195 height 21
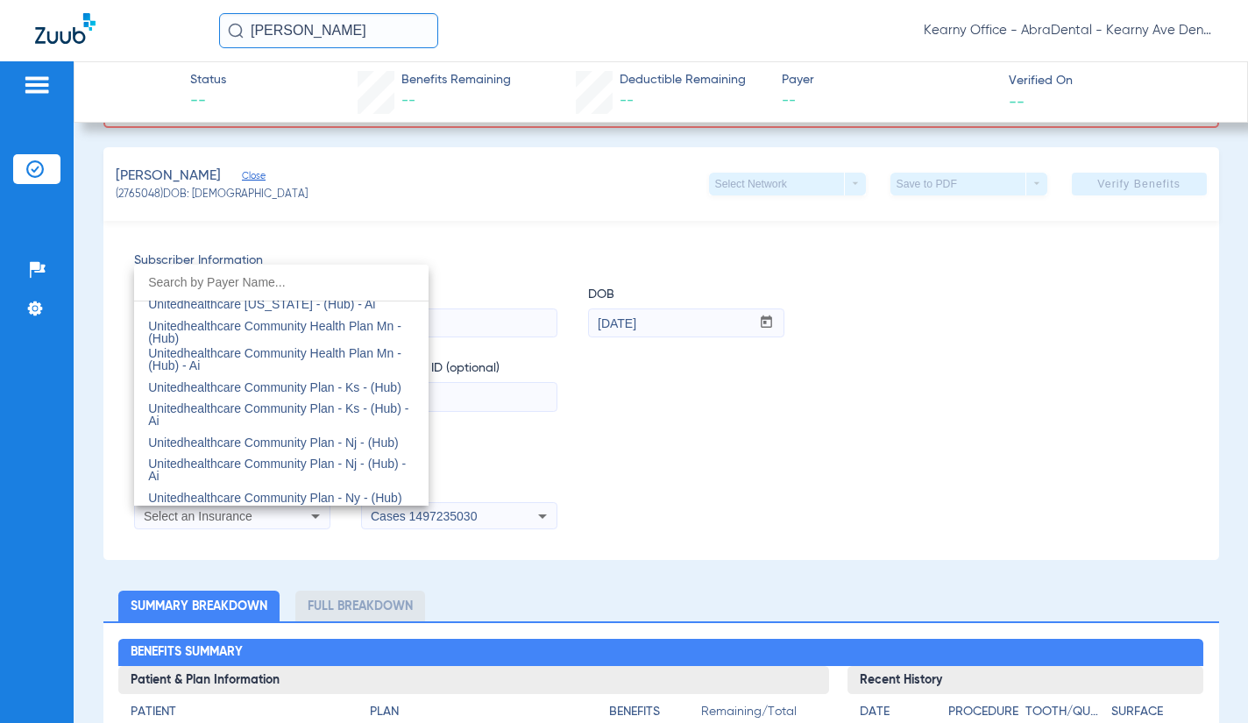
scroll to position [10397, 0]
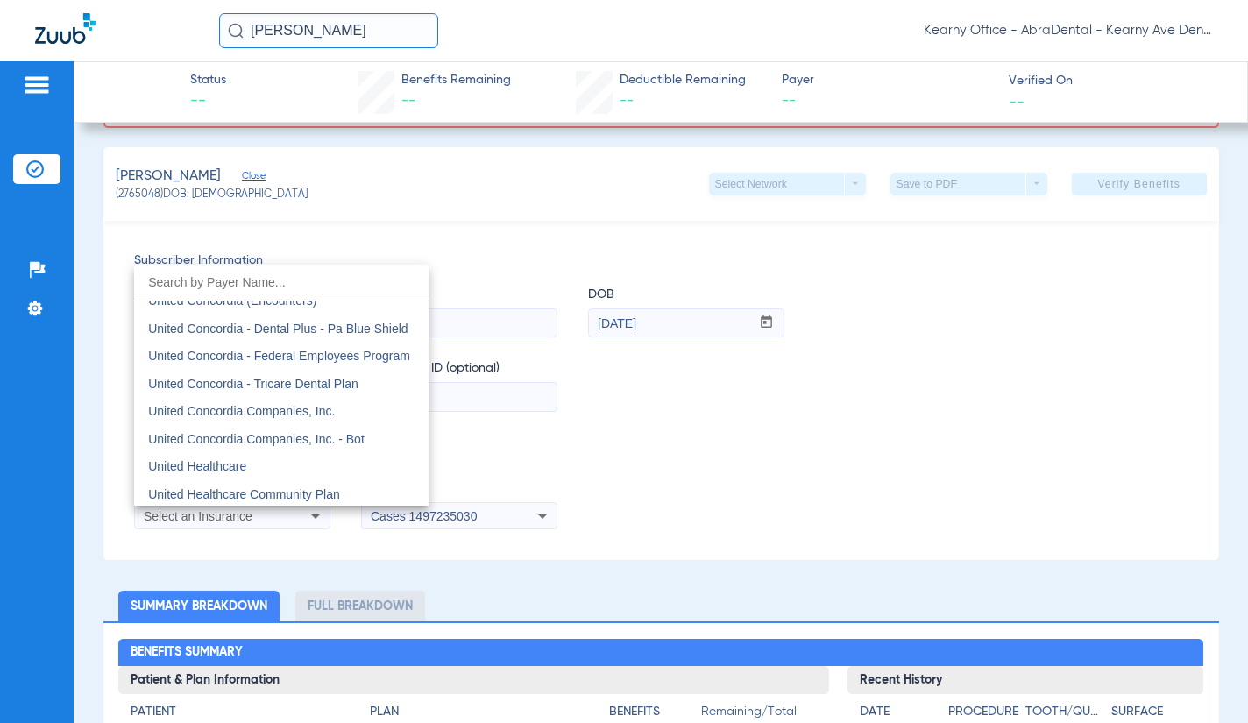
drag, startPoint x: 279, startPoint y: 462, endPoint x: 294, endPoint y: 472, distance: 17.8
click at [279, 462] on mat-option "United Healthcare" at bounding box center [281, 467] width 295 height 28
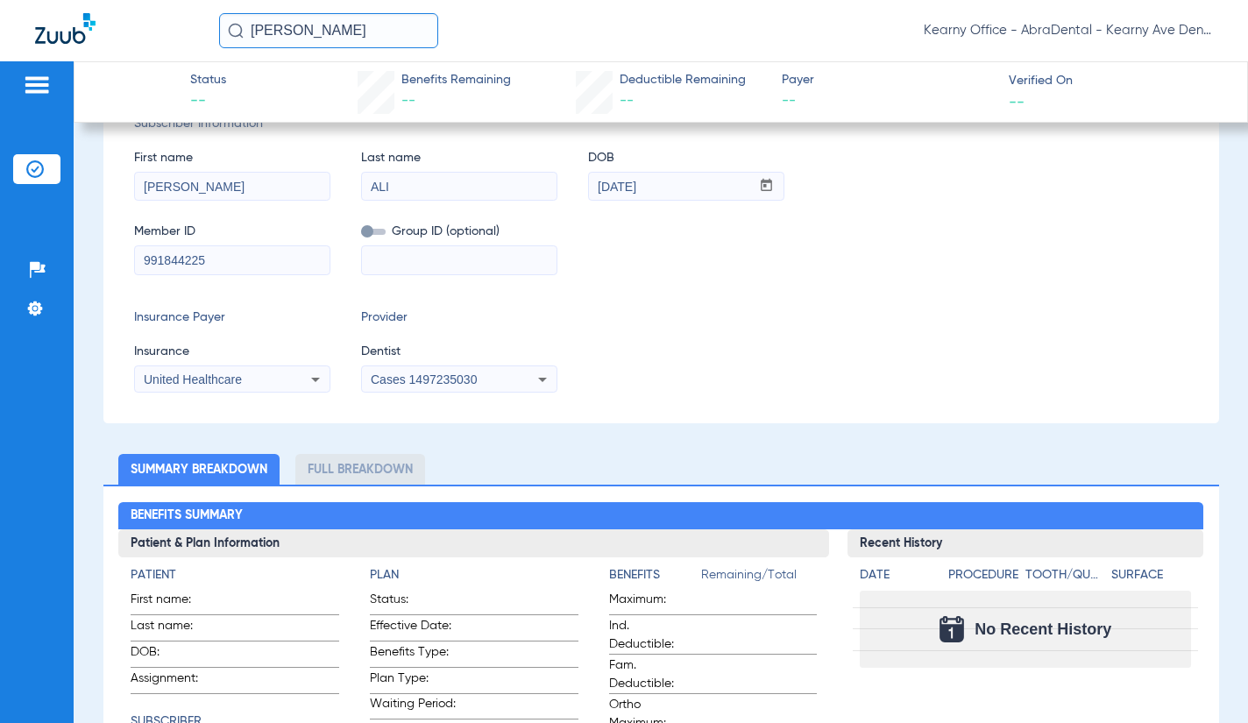
scroll to position [137, 0]
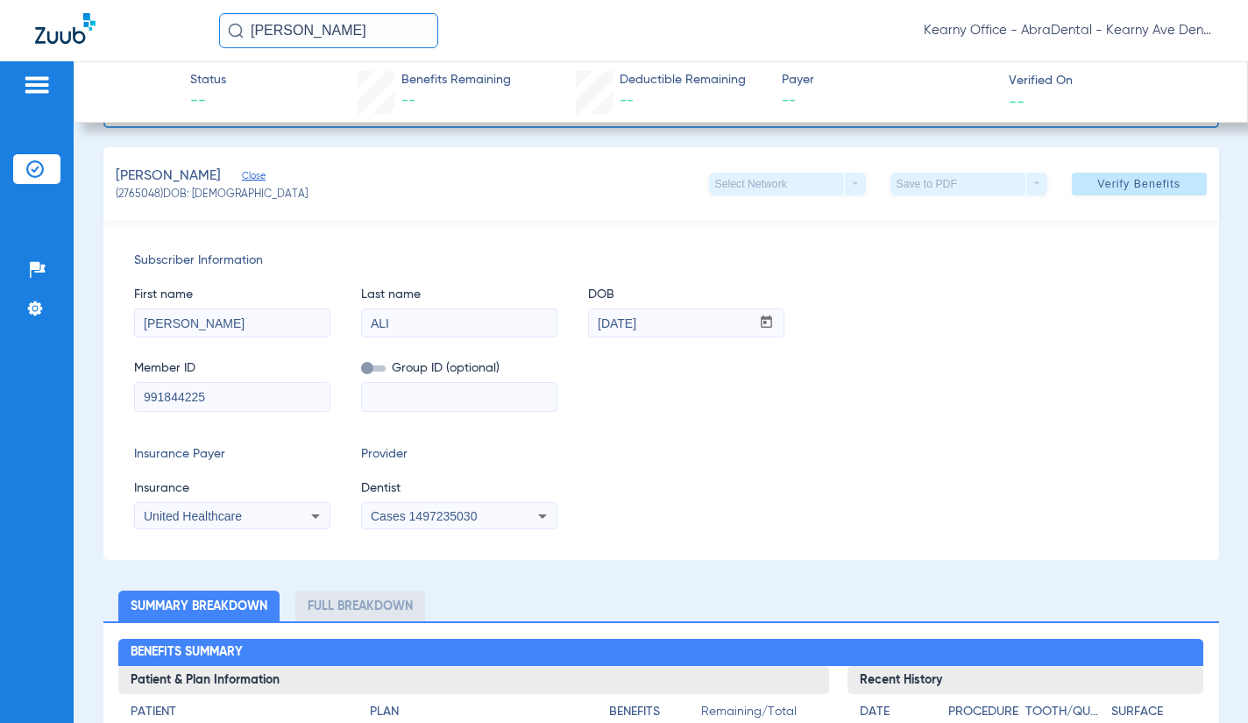
click at [460, 528] on mat-select "Cases 1497235030" at bounding box center [459, 516] width 196 height 28
click at [456, 522] on div "Cases 1497235030" at bounding box center [459, 516] width 195 height 21
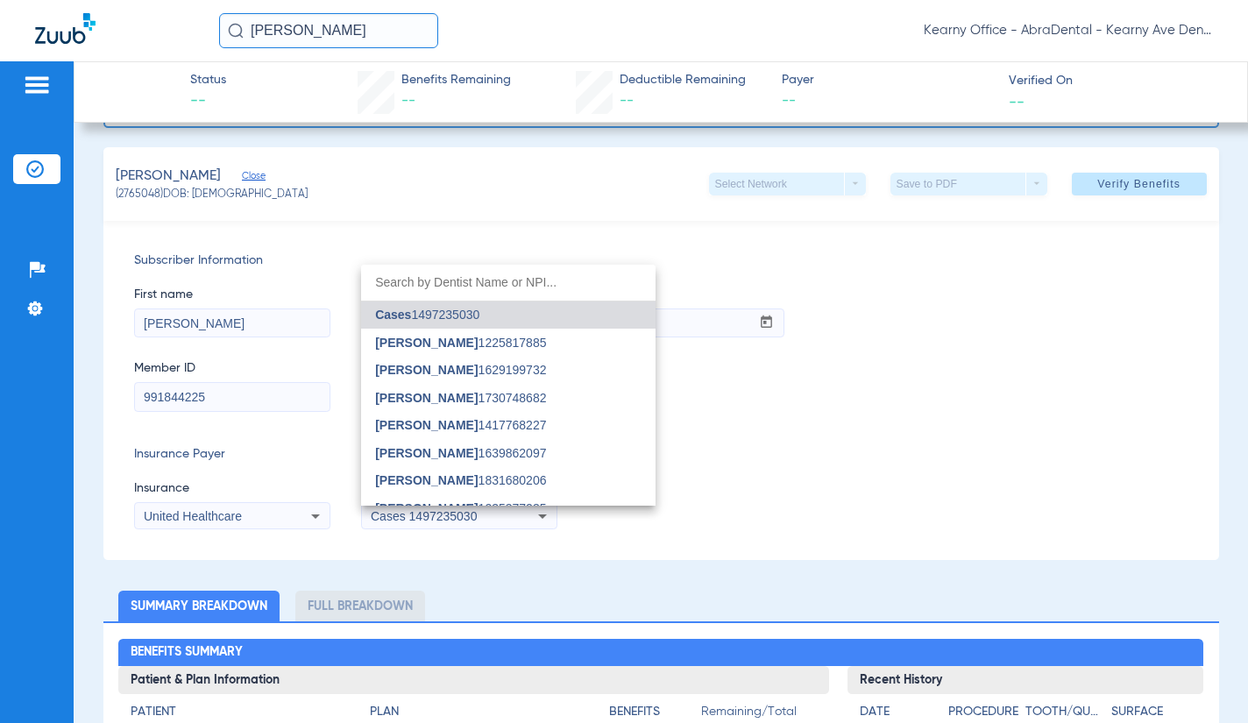
type input "H"
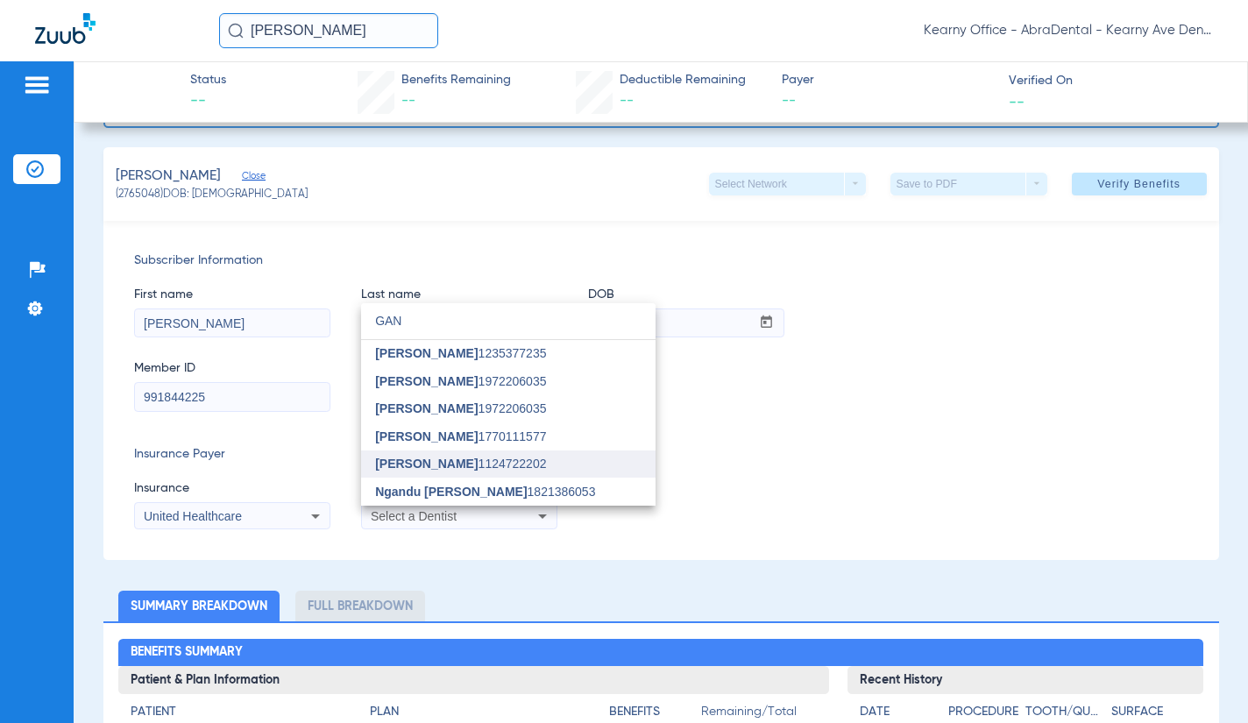
type input "GAN"
click at [473, 469] on span "[PERSON_NAME] 1124722202" at bounding box center [460, 464] width 171 height 12
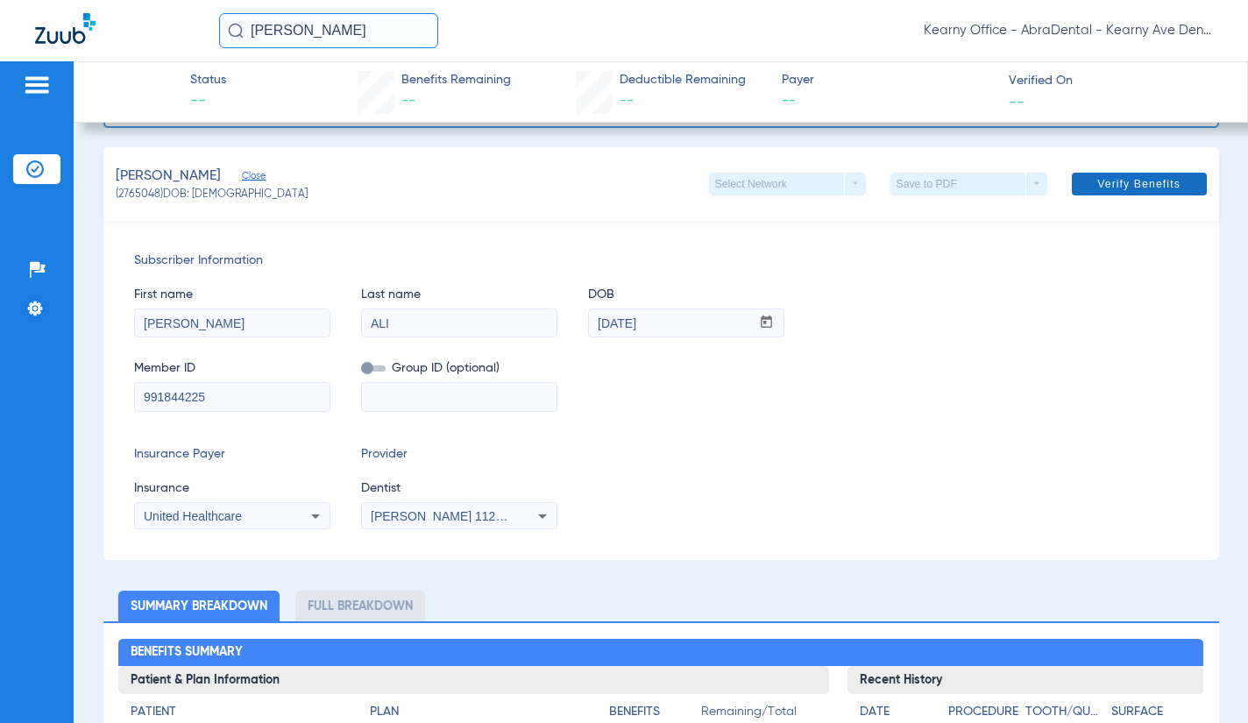
click at [1098, 187] on span "Verify Benefits" at bounding box center [1139, 184] width 83 height 14
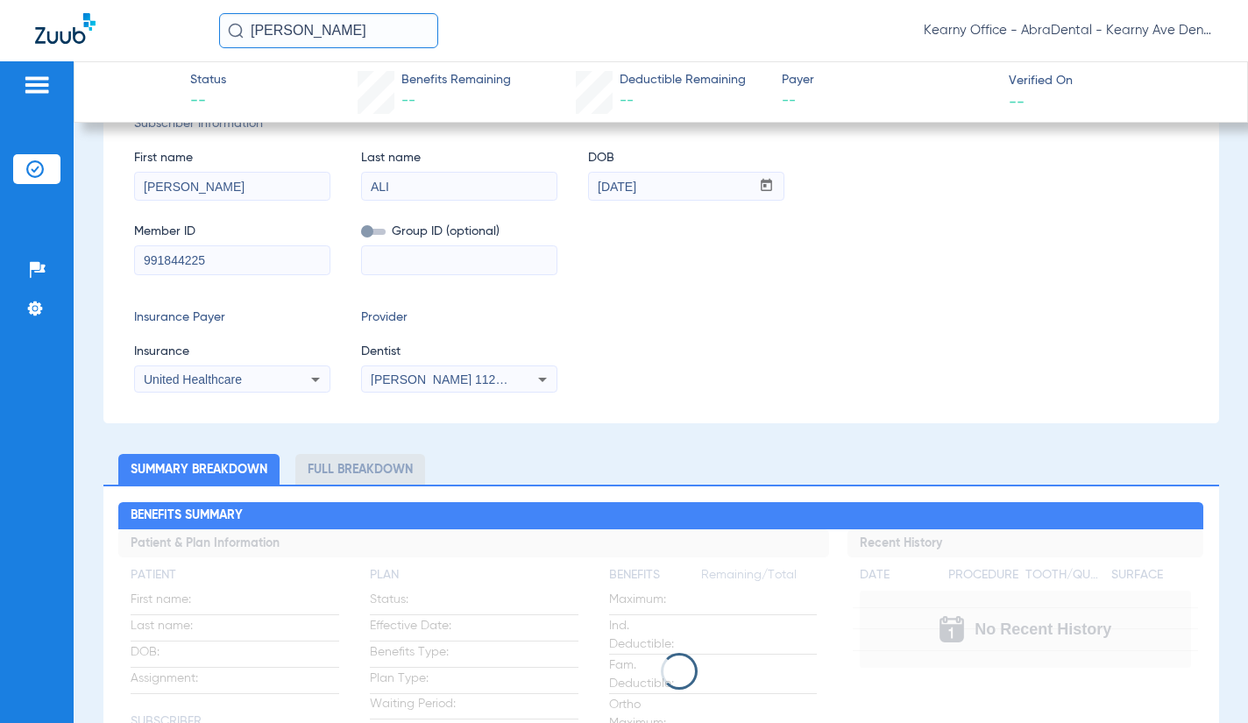
scroll to position [0, 0]
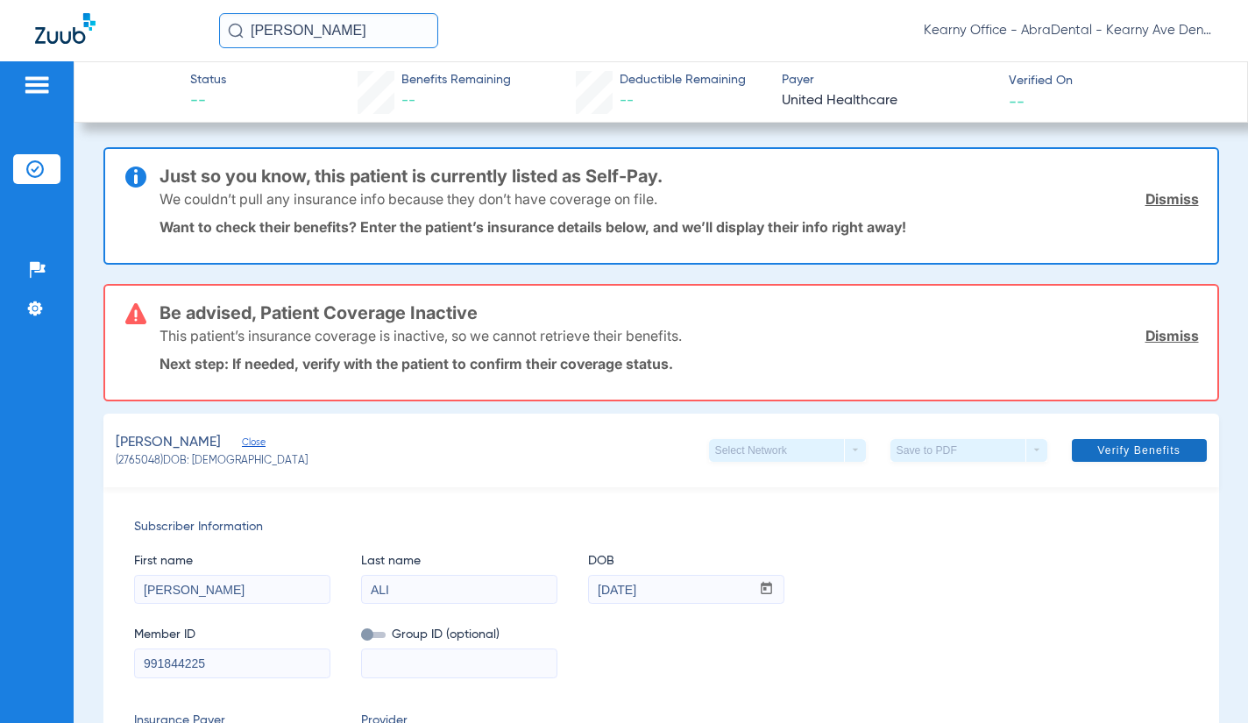
click at [1146, 332] on link "Dismiss" at bounding box center [1172, 336] width 53 height 18
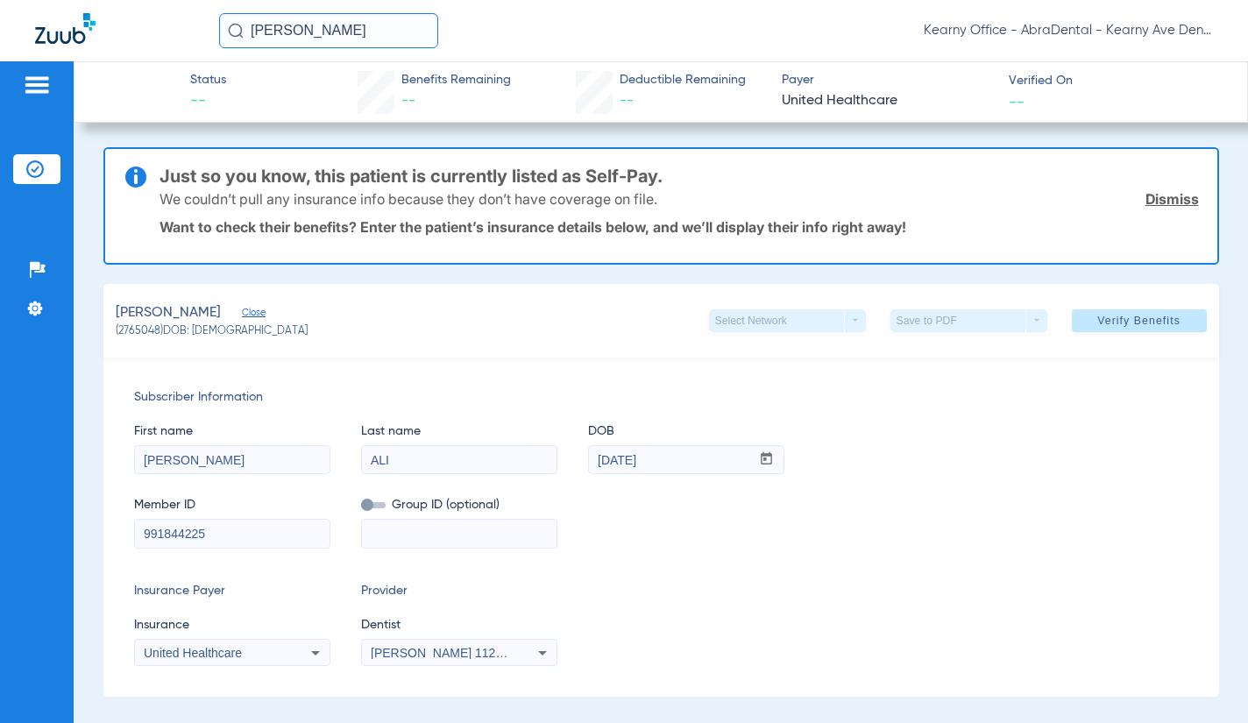
click at [337, 25] on input "[PERSON_NAME]" at bounding box center [328, 30] width 219 height 35
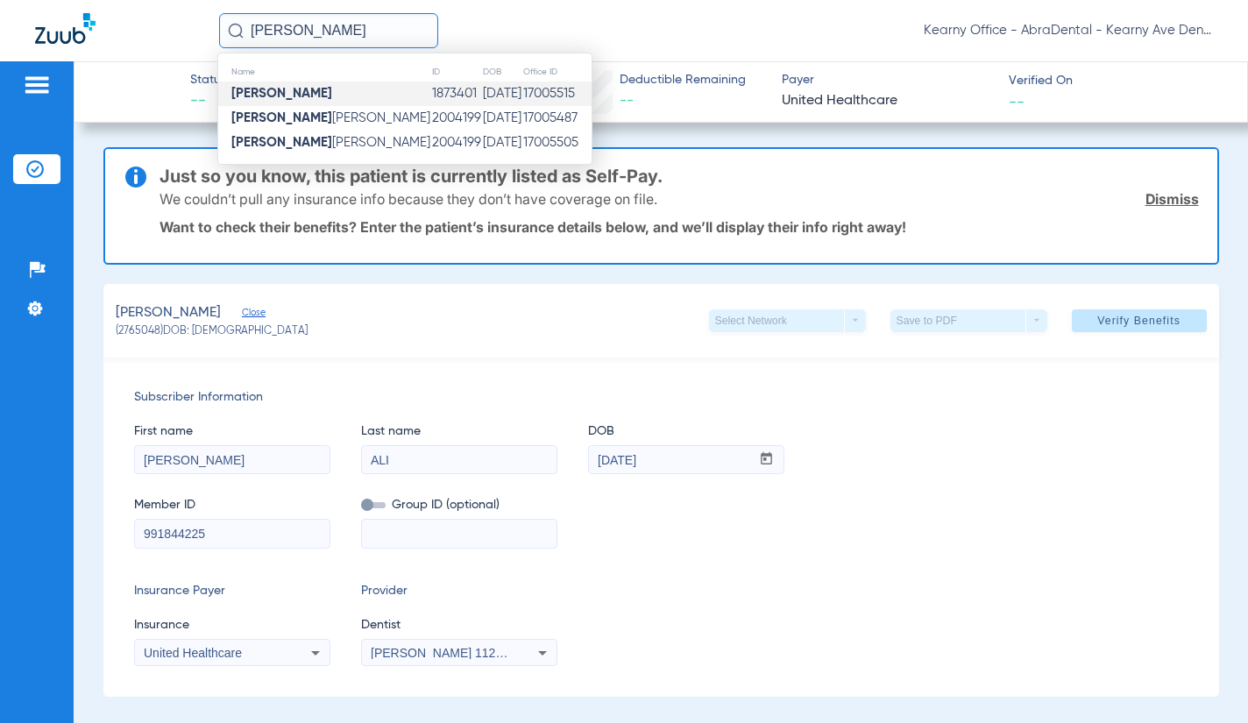
type input "[PERSON_NAME]"
click at [367, 95] on td "[PERSON_NAME]" at bounding box center [324, 94] width 213 height 25
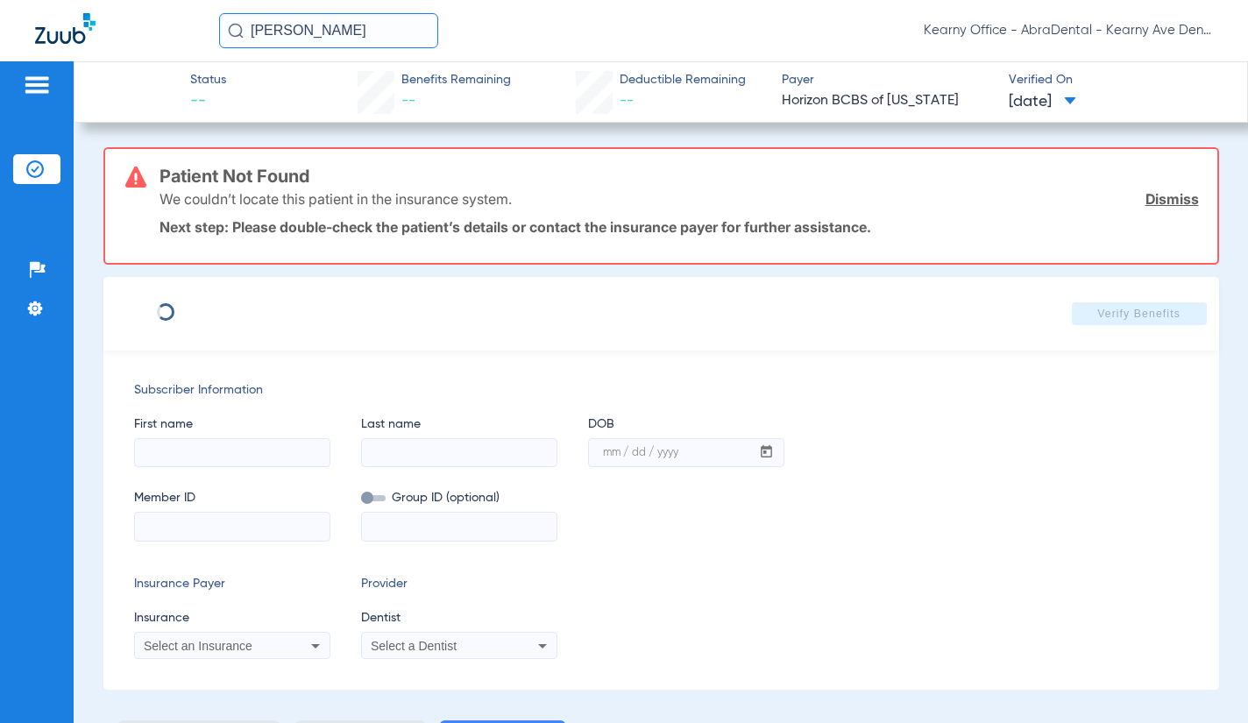
click at [1155, 199] on link "Dismiss" at bounding box center [1172, 199] width 53 height 18
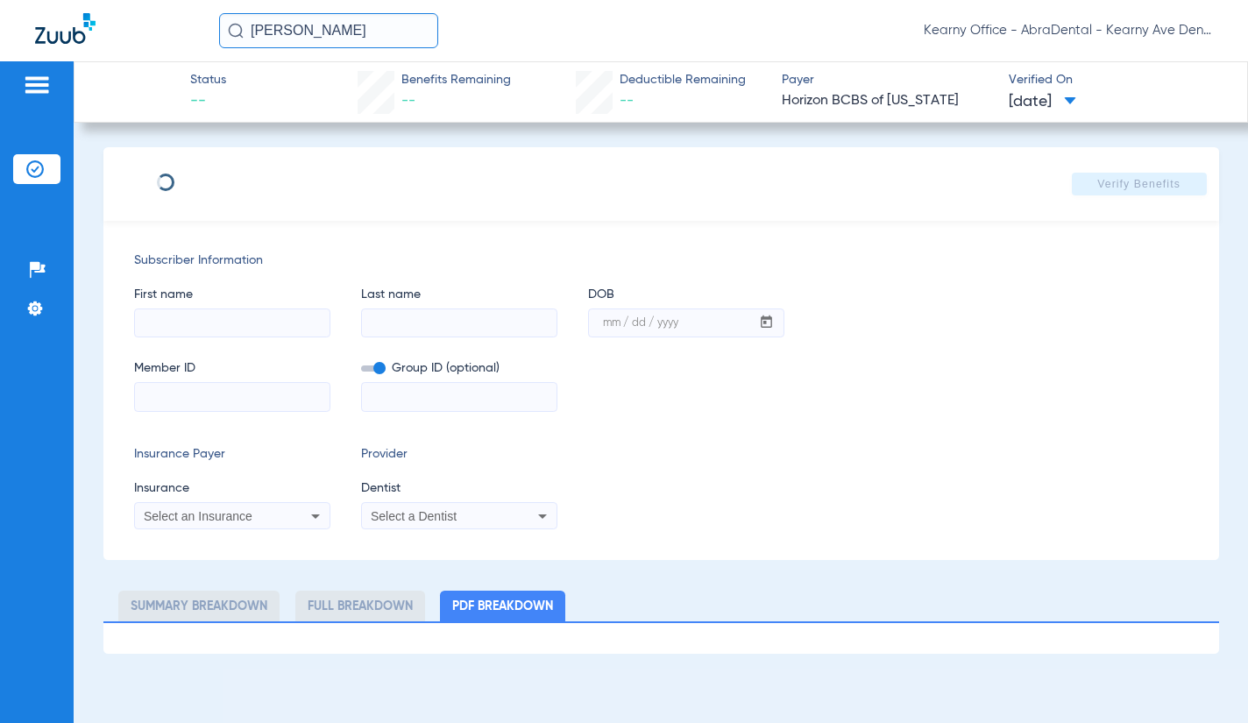
type input "YALIXZA"
type input "[PERSON_NAME]"
type input "[DATE]"
type input "3HZN67469930"
type input "0762240032"
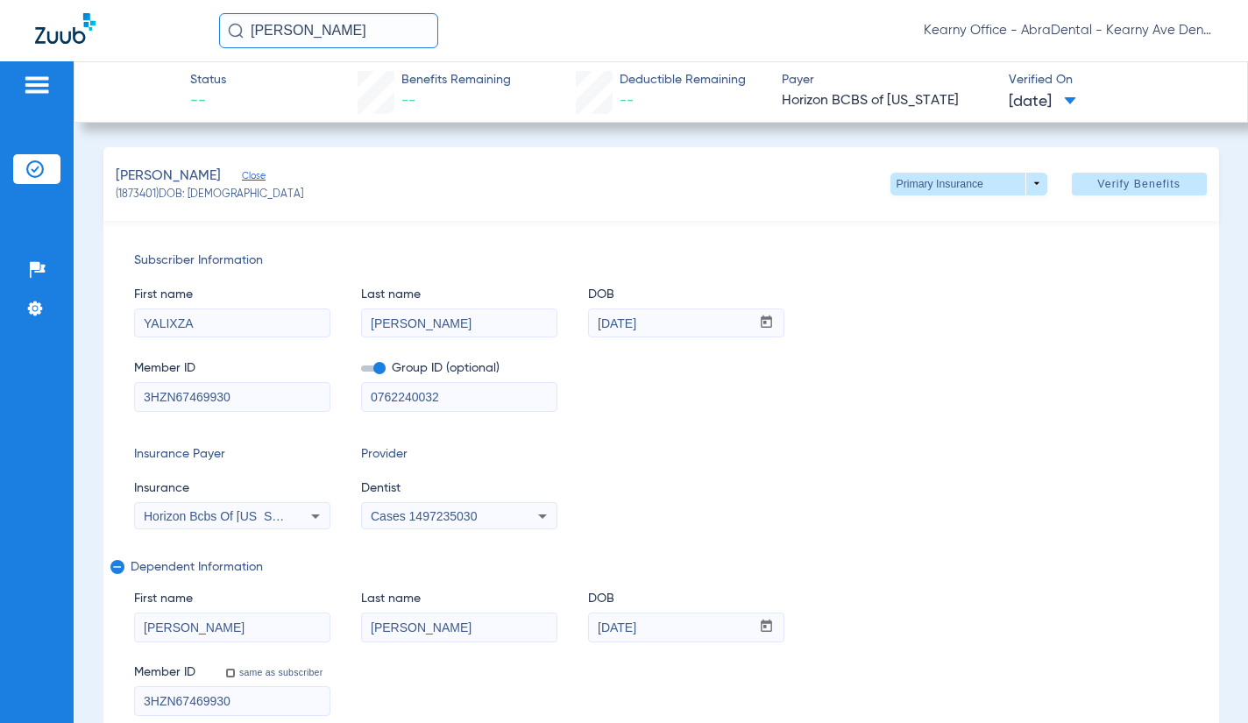
click at [422, 522] on span "Cases 1497235030" at bounding box center [424, 516] width 106 height 14
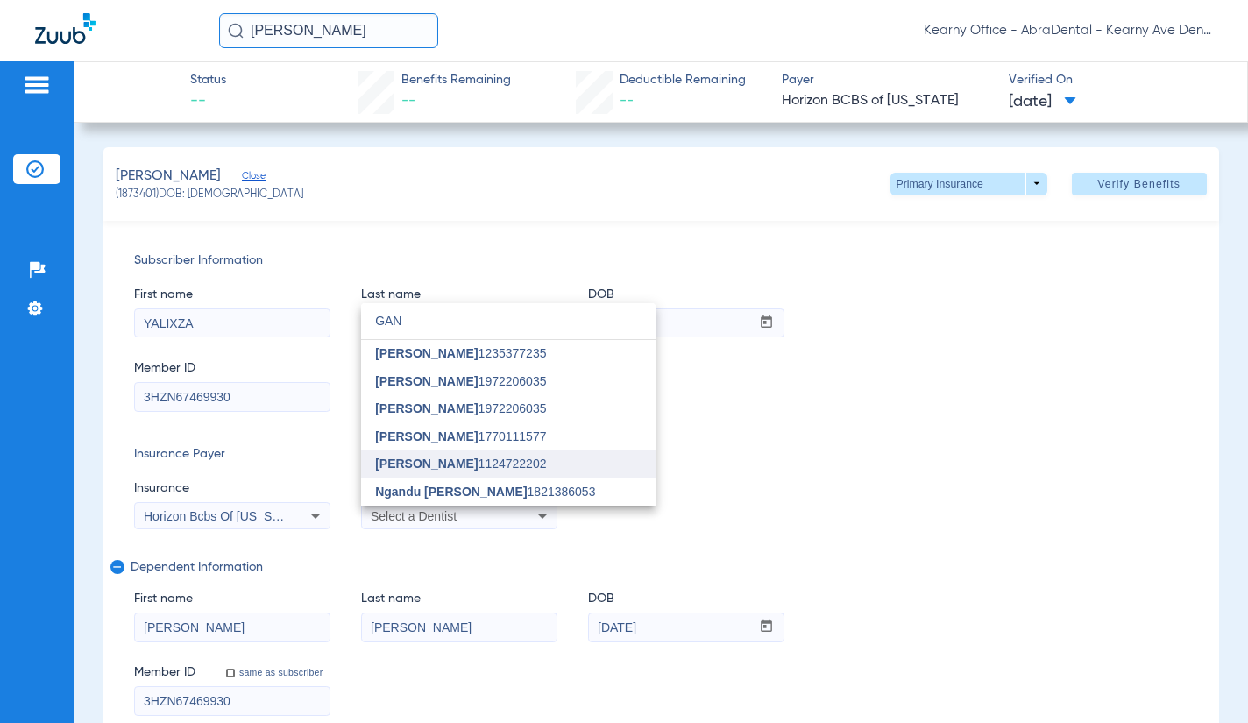
type input "GAN"
click at [451, 473] on mat-option "[PERSON_NAME] 1124722202" at bounding box center [508, 465] width 295 height 28
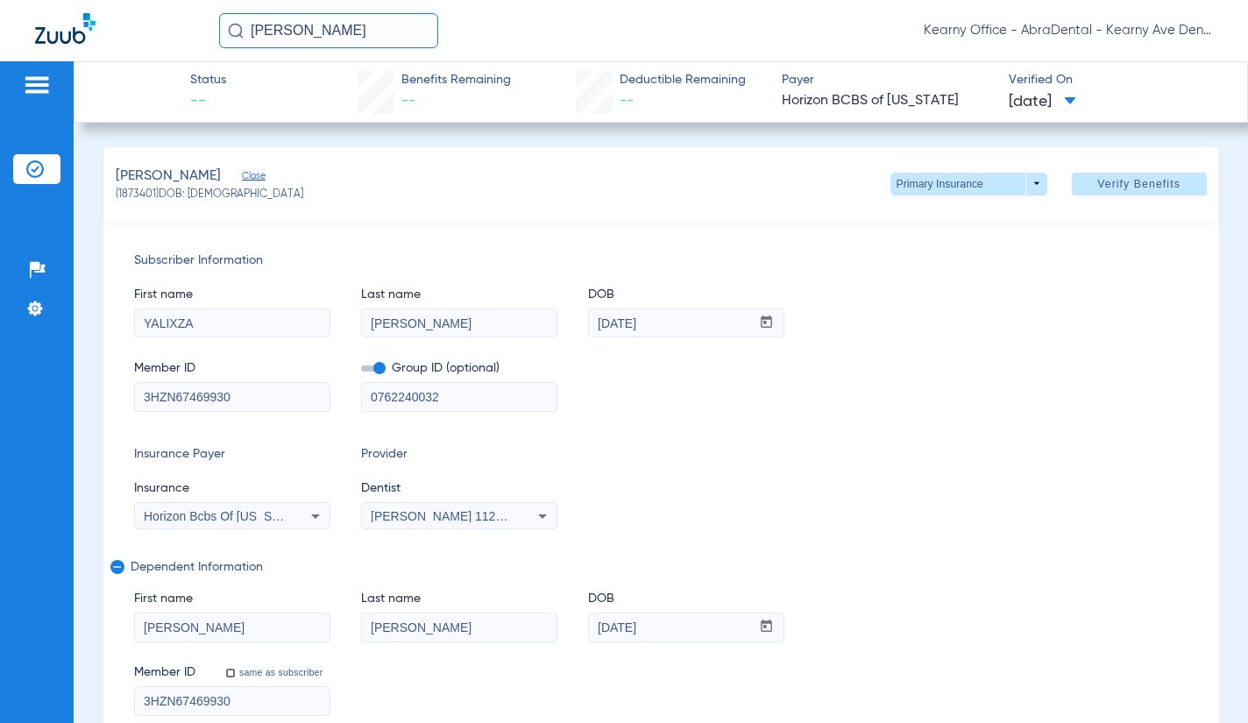
click at [1150, 184] on span "Verify Benefits" at bounding box center [1139, 184] width 83 height 14
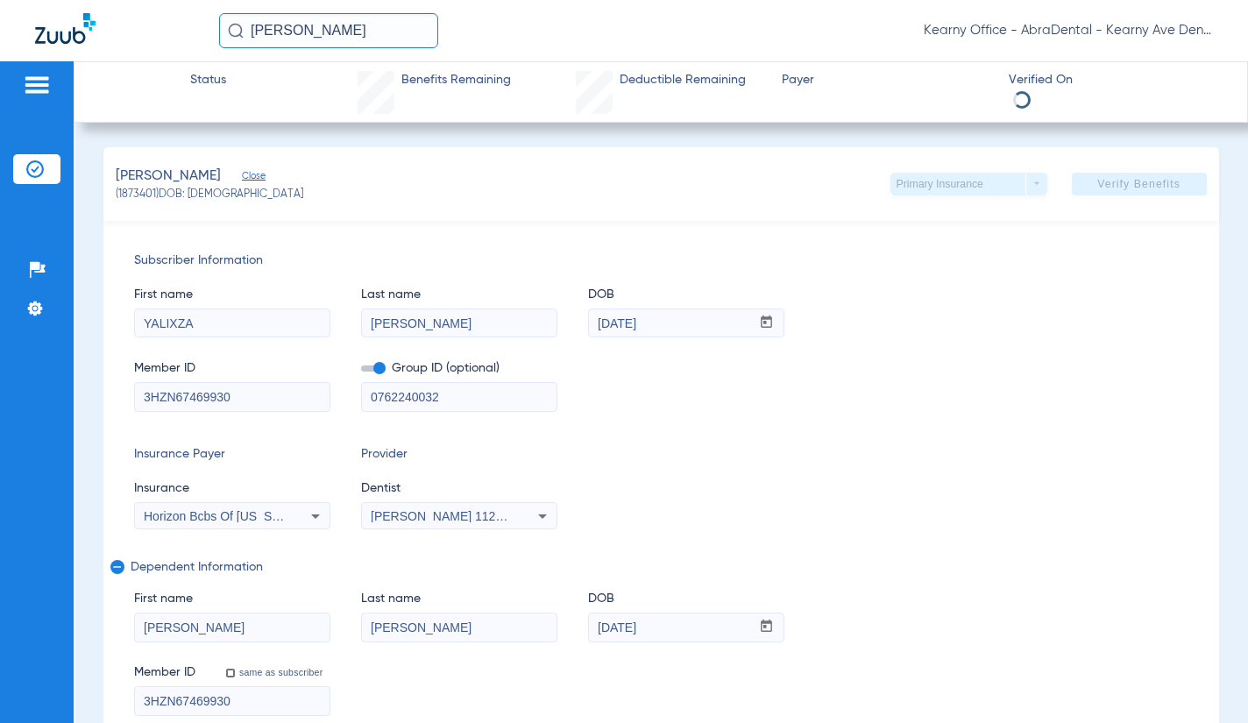
select select "page-width"
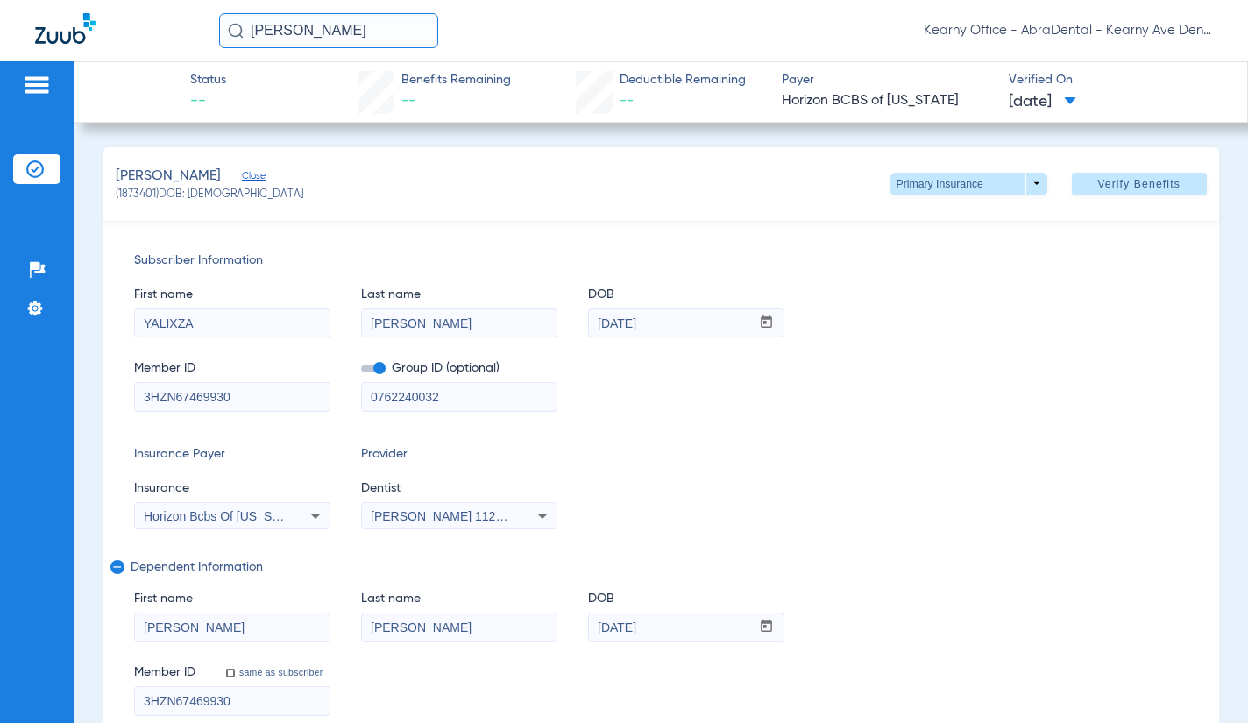
type input "1"
